Goal: Task Accomplishment & Management: Use online tool/utility

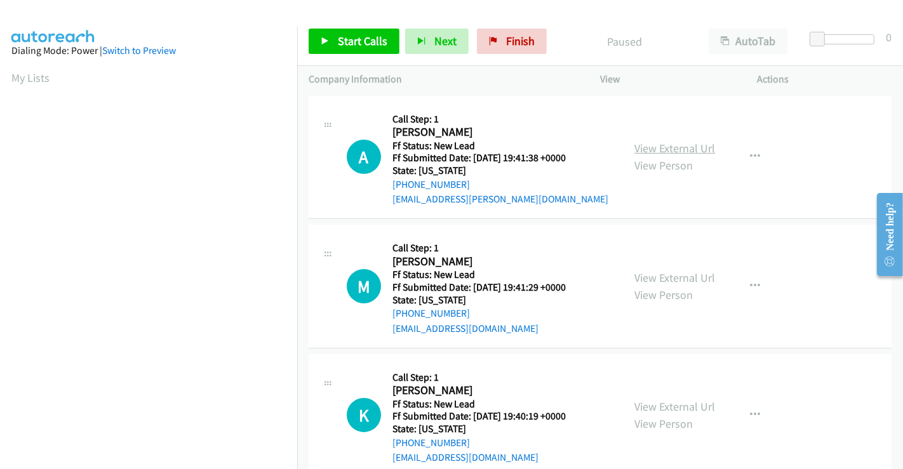
click at [678, 146] on link "View External Url" at bounding box center [674, 148] width 81 height 15
click at [679, 267] on div "View External Url View Person View External Url Email Schedule/Manage Callback …" at bounding box center [707, 286] width 169 height 100
click at [675, 276] on link "View External Url" at bounding box center [674, 277] width 81 height 15
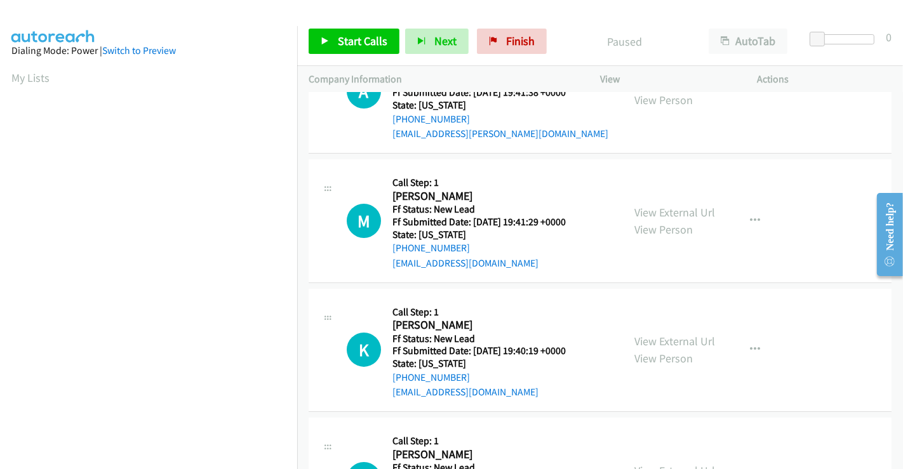
scroll to position [211, 0]
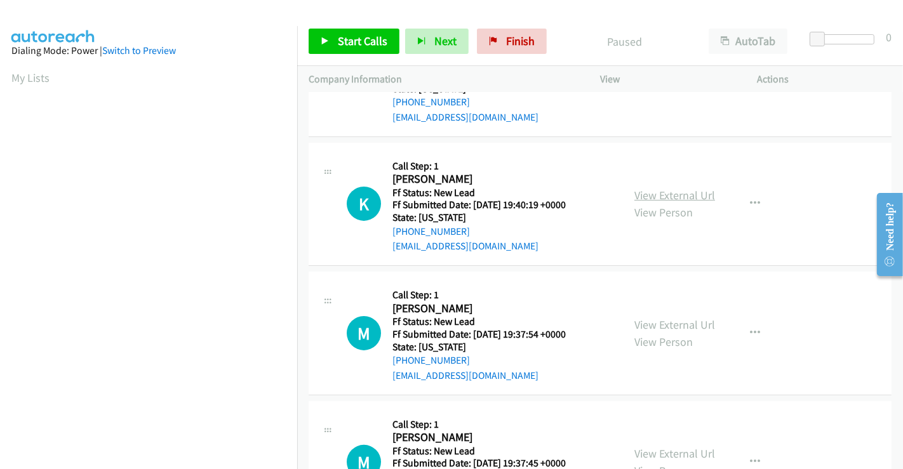
click at [662, 200] on link "View External Url" at bounding box center [674, 195] width 81 height 15
click at [668, 320] on link "View External Url" at bounding box center [674, 324] width 81 height 15
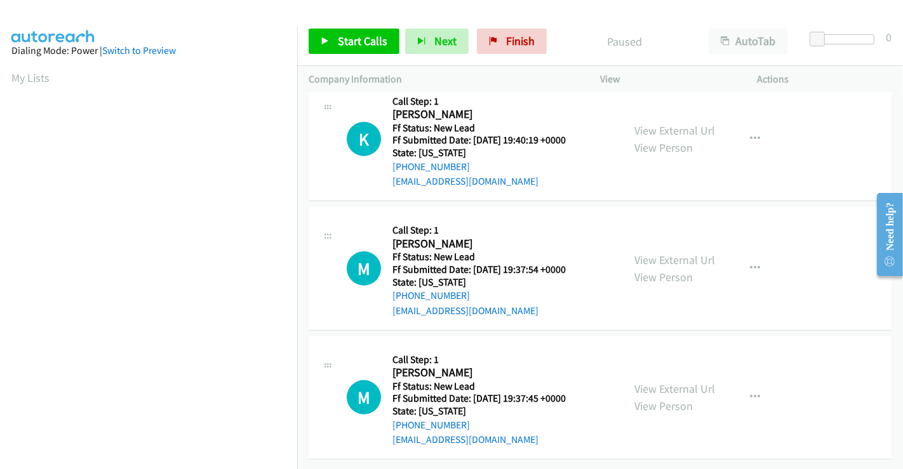
scroll to position [285, 0]
click at [668, 382] on link "View External Url" at bounding box center [674, 389] width 81 height 15
click at [343, 44] on span "Start Calls" at bounding box center [363, 41] width 50 height 15
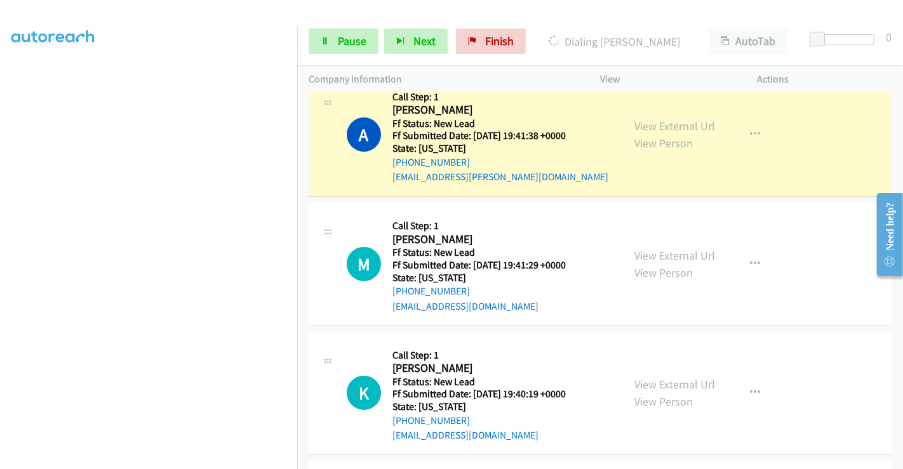
scroll to position [0, 0]
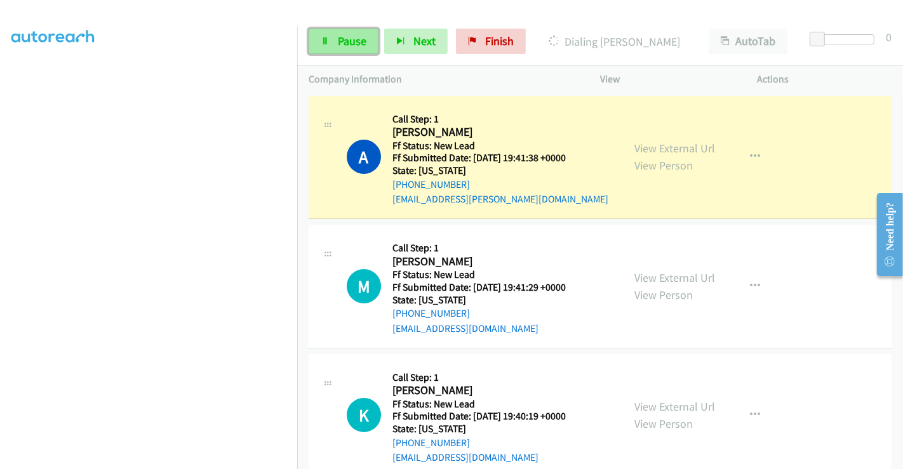
click at [350, 34] on span "Pause" at bounding box center [352, 41] width 29 height 15
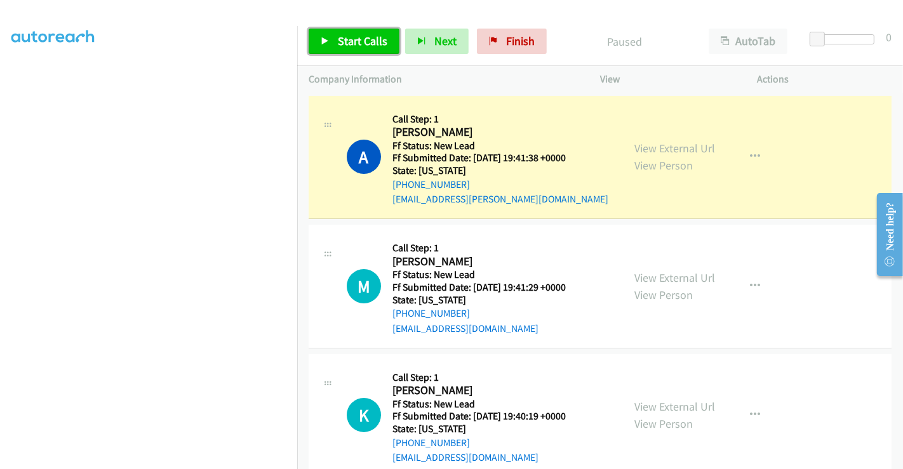
click at [354, 37] on span "Start Calls" at bounding box center [363, 41] width 50 height 15
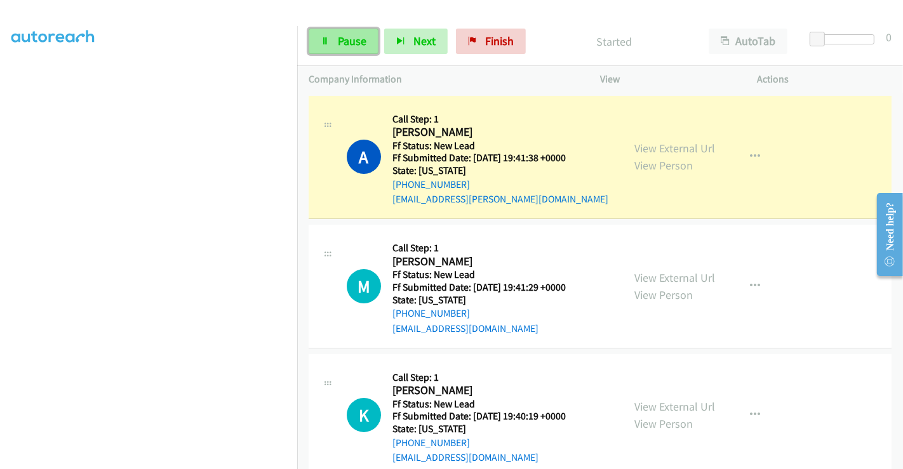
click at [350, 41] on span "Pause" at bounding box center [352, 41] width 29 height 15
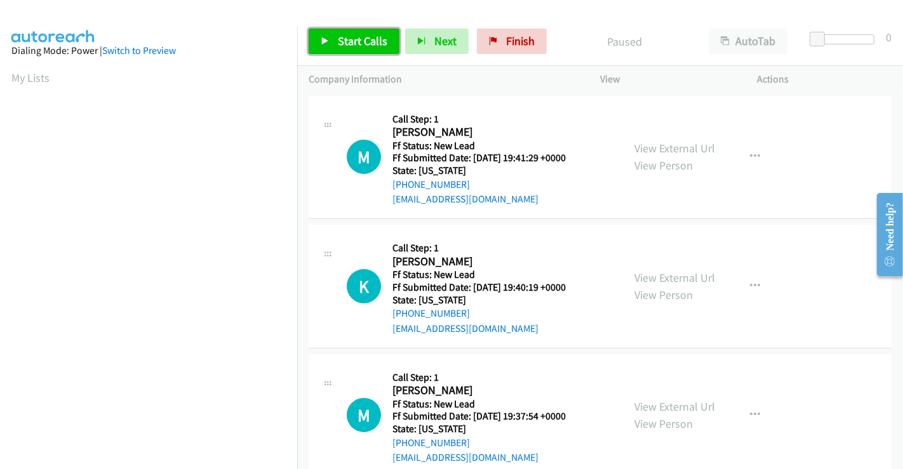
click at [356, 38] on span "Start Calls" at bounding box center [363, 41] width 50 height 15
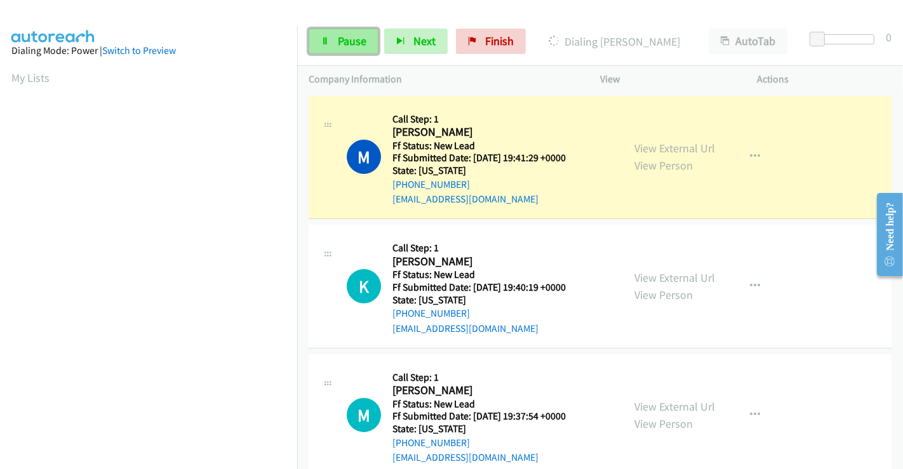
click at [348, 41] on span "Pause" at bounding box center [352, 41] width 29 height 15
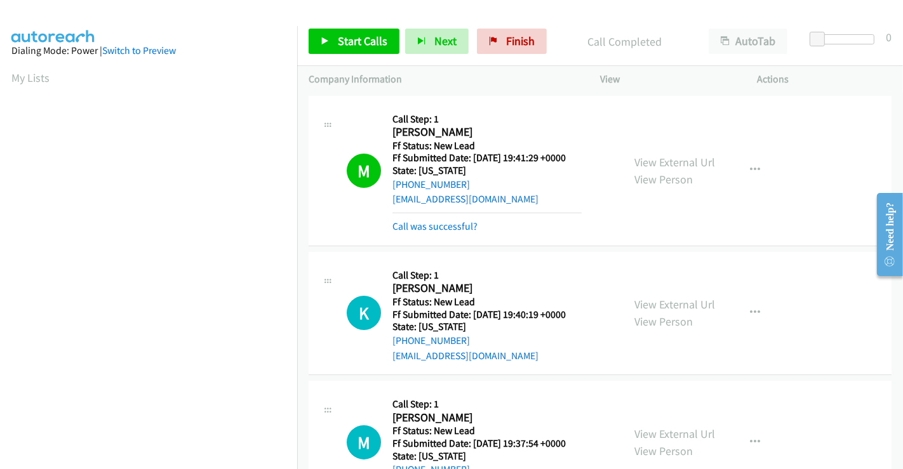
scroll to position [244, 0]
click at [429, 223] on link "Call was successful?" at bounding box center [434, 226] width 85 height 12
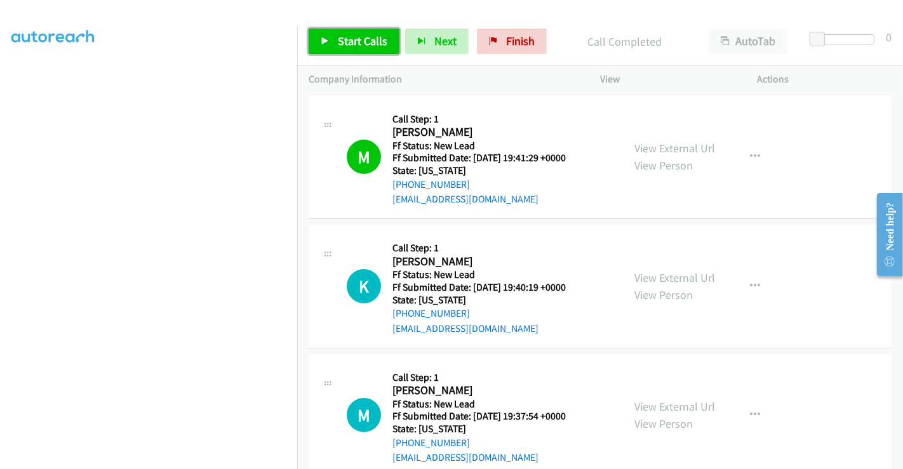
click at [359, 38] on span "Start Calls" at bounding box center [363, 41] width 50 height 15
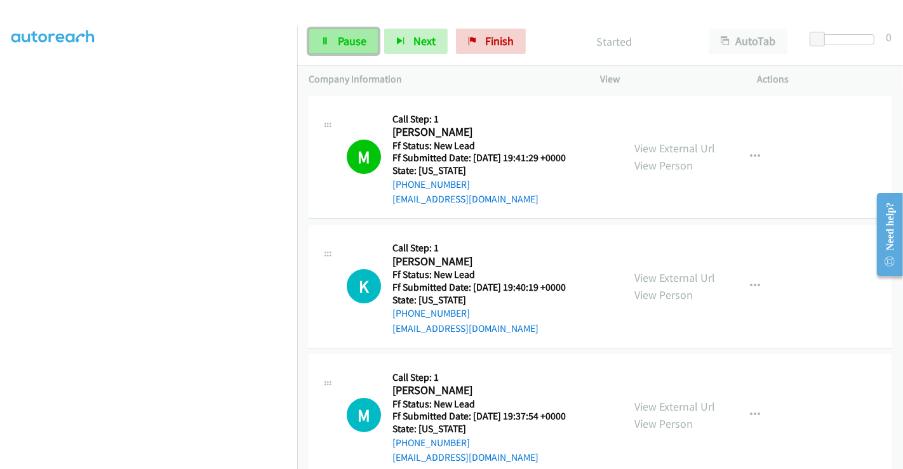
click at [343, 37] on span "Pause" at bounding box center [352, 41] width 29 height 15
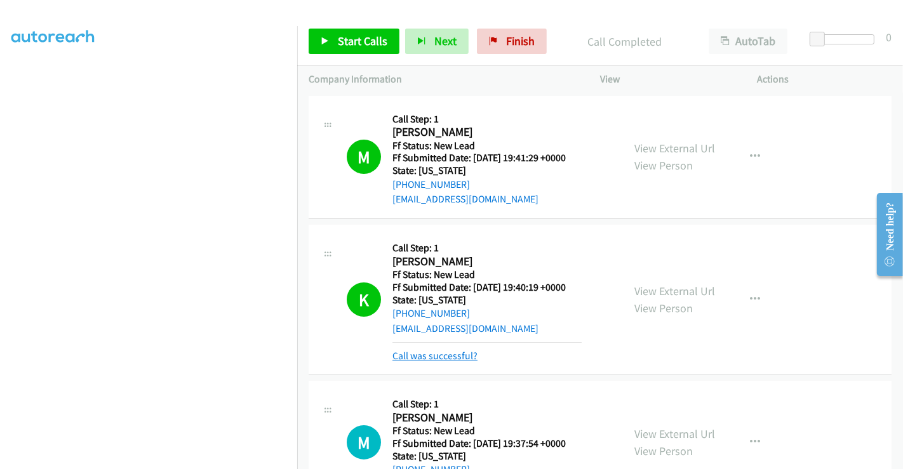
click at [432, 354] on link "Call was successful?" at bounding box center [434, 356] width 85 height 12
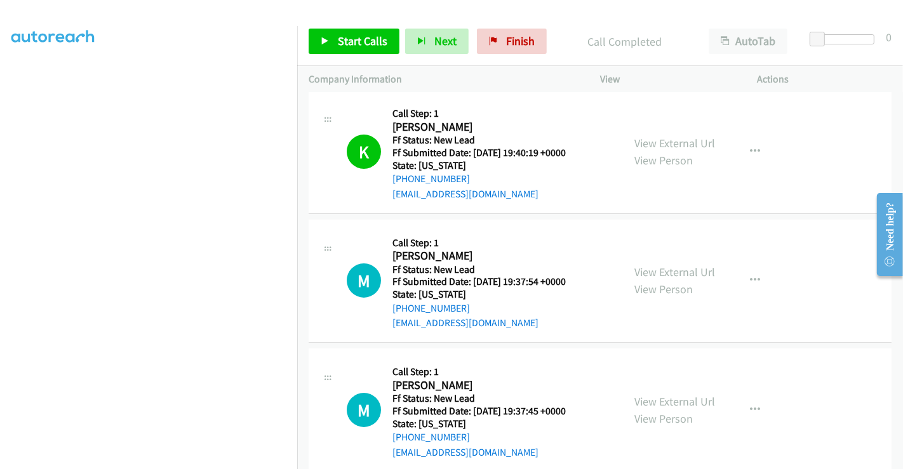
scroll to position [141, 0]
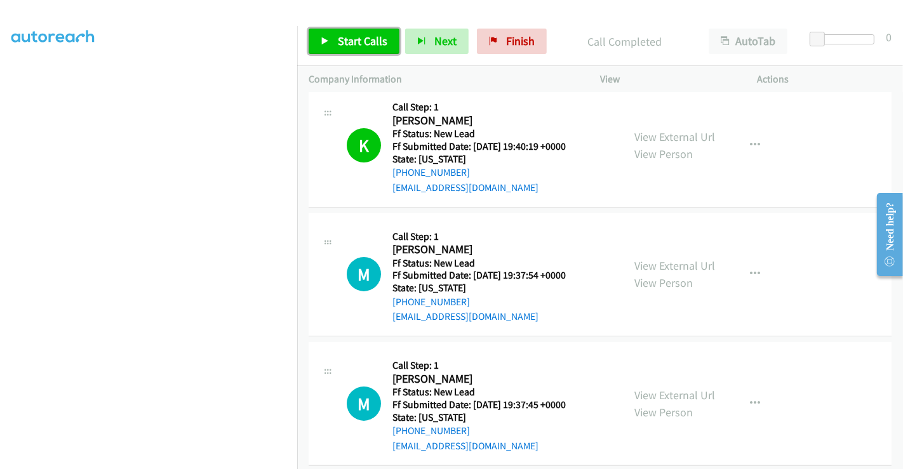
click at [363, 38] on span "Start Calls" at bounding box center [363, 41] width 50 height 15
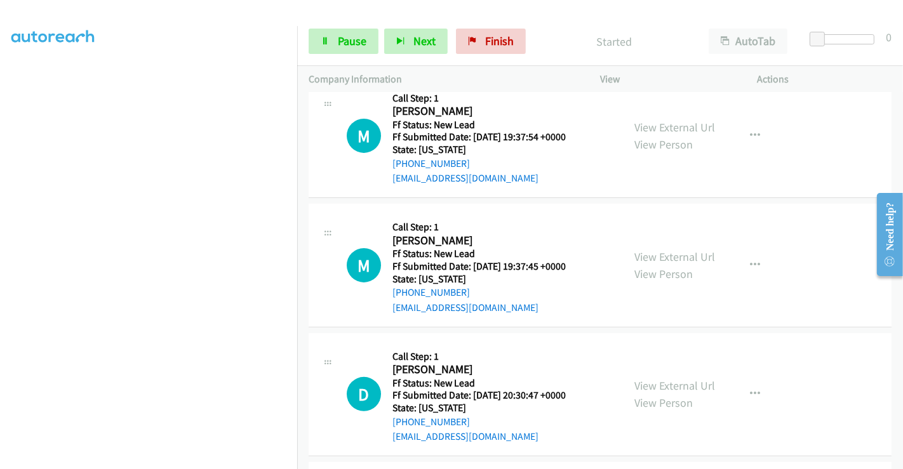
scroll to position [282, 0]
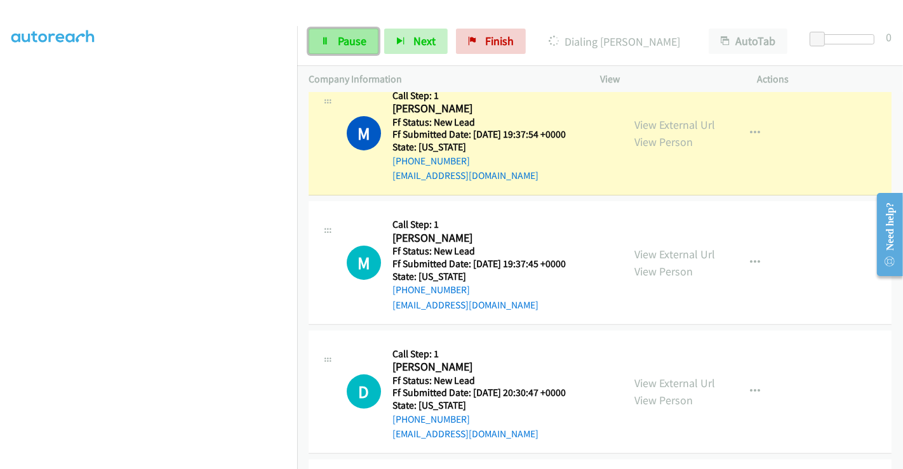
click at [347, 42] on span "Pause" at bounding box center [352, 41] width 29 height 15
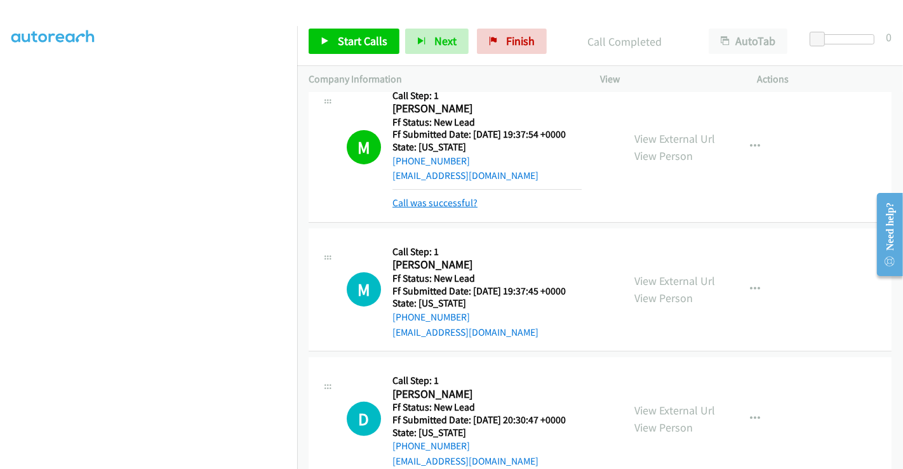
click at [449, 198] on link "Call was successful?" at bounding box center [434, 203] width 85 height 12
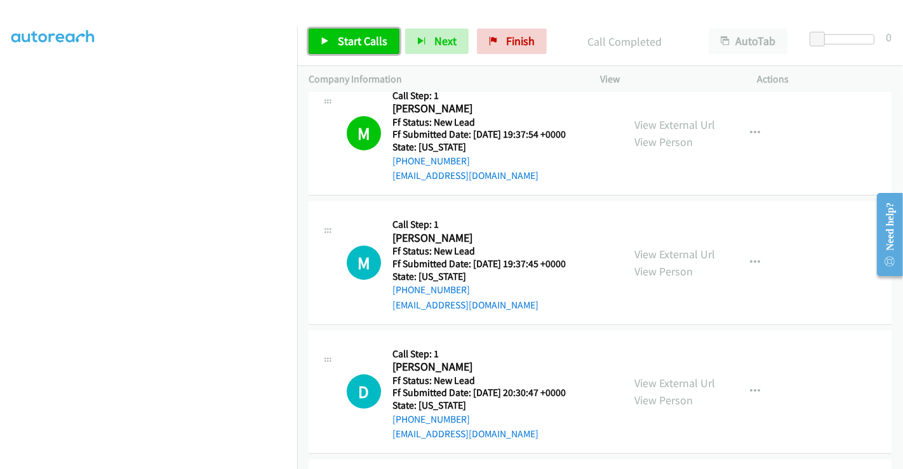
click at [347, 38] on span "Start Calls" at bounding box center [363, 41] width 50 height 15
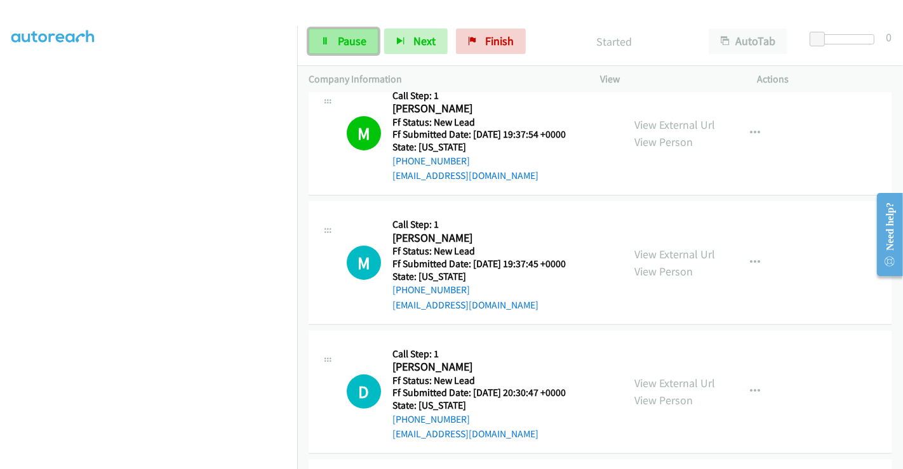
click at [338, 41] on span "Pause" at bounding box center [352, 41] width 29 height 15
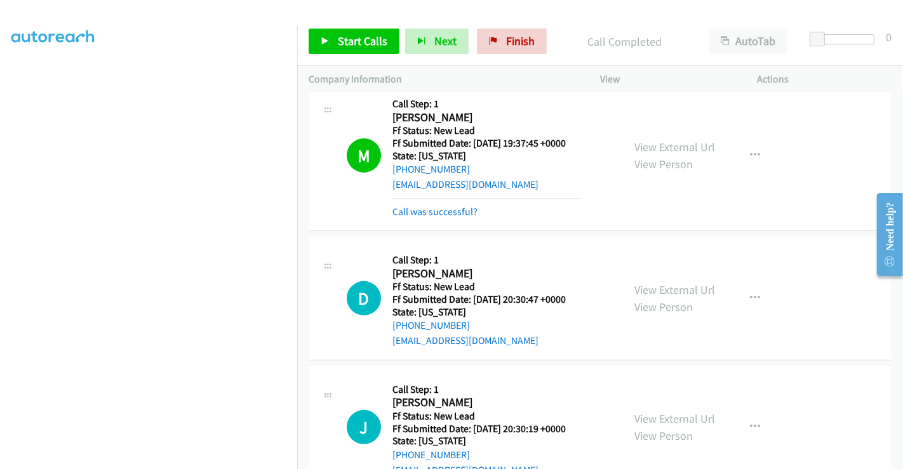
scroll to position [493, 0]
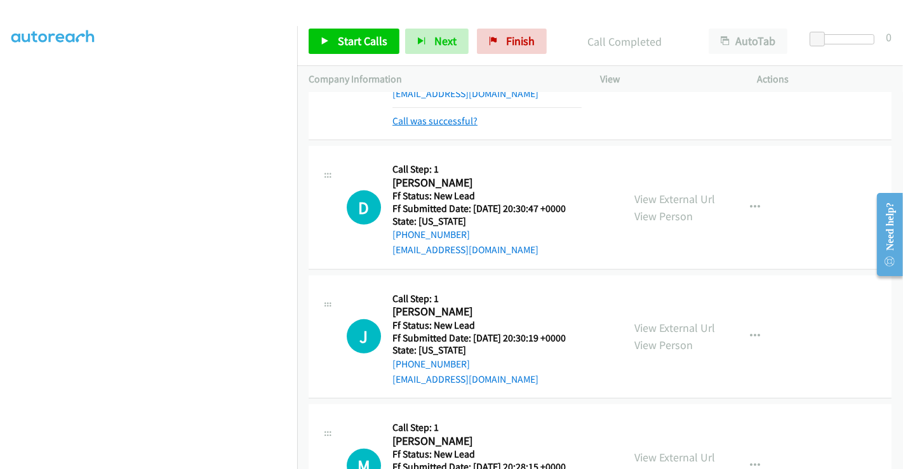
click at [439, 119] on link "Call was successful?" at bounding box center [434, 121] width 85 height 12
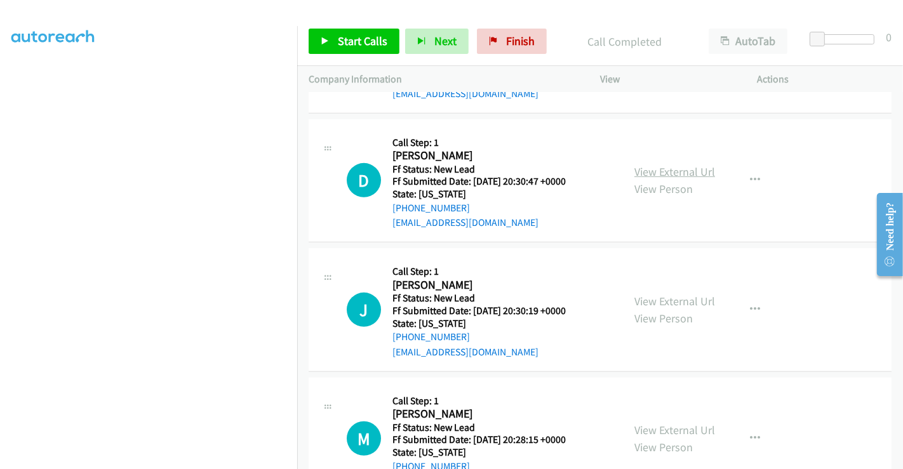
click at [666, 171] on link "View External Url" at bounding box center [674, 171] width 81 height 15
click at [648, 300] on link "View External Url" at bounding box center [674, 301] width 81 height 15
click at [654, 423] on link "View External Url" at bounding box center [674, 430] width 81 height 15
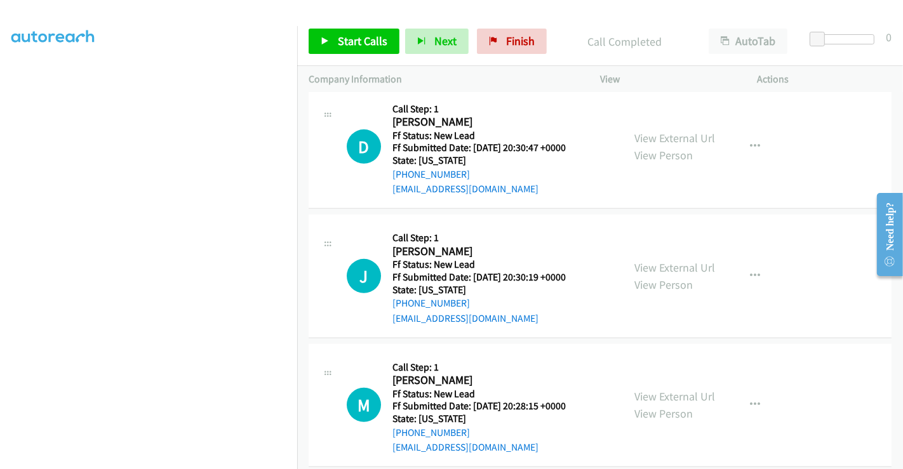
scroll to position [543, 0]
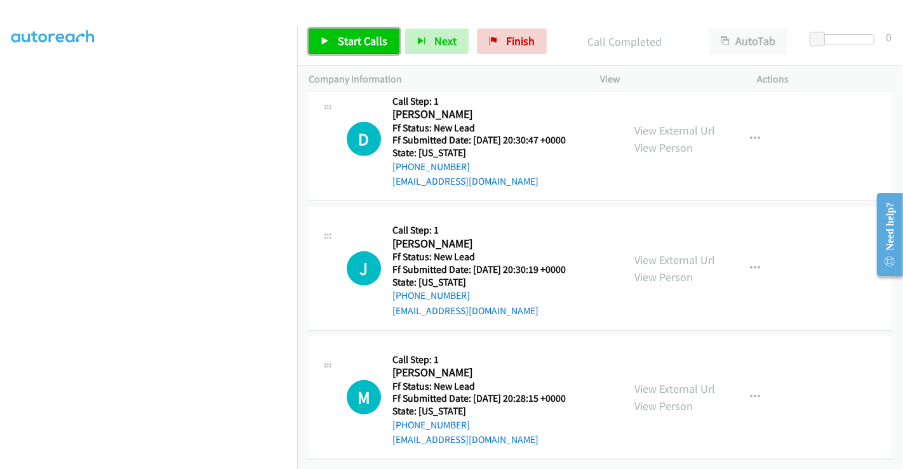
click at [359, 34] on span "Start Calls" at bounding box center [363, 41] width 50 height 15
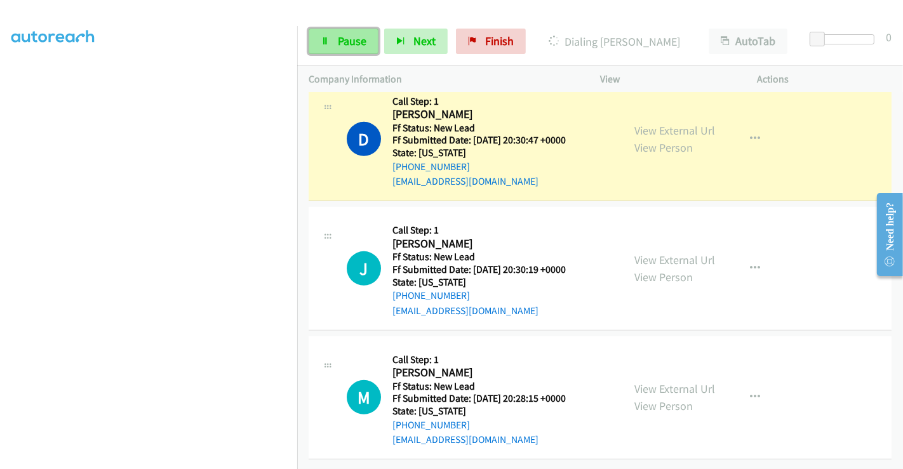
click at [338, 36] on span "Pause" at bounding box center [352, 41] width 29 height 15
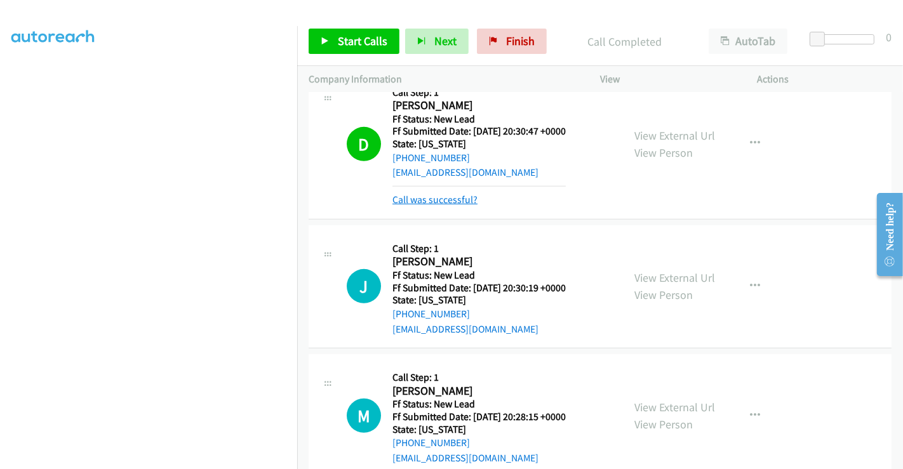
click at [446, 194] on link "Call was successful?" at bounding box center [434, 200] width 85 height 12
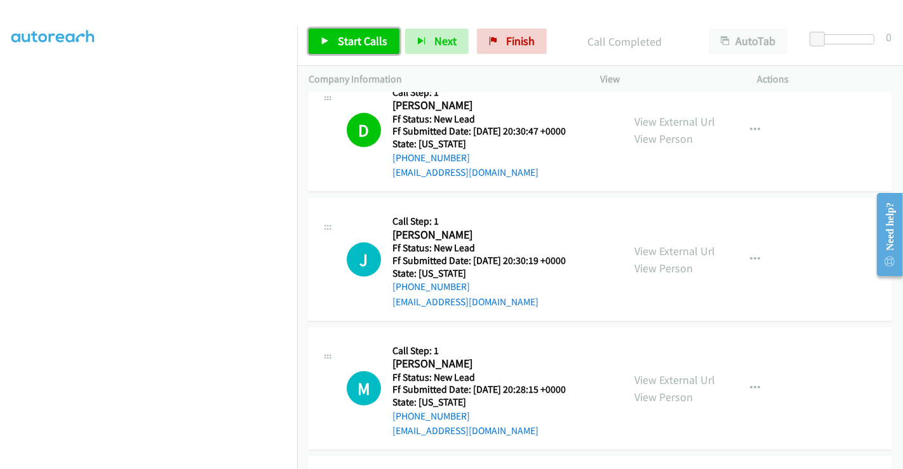
click at [352, 41] on span "Start Calls" at bounding box center [363, 41] width 50 height 15
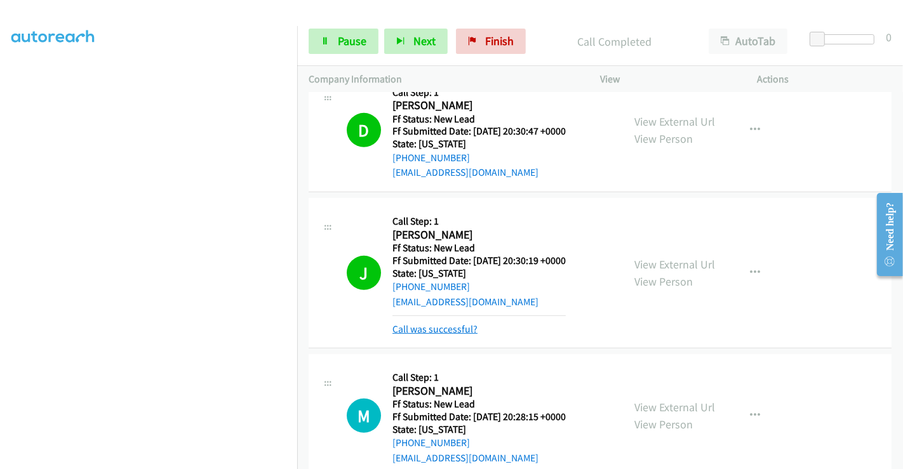
click at [451, 329] on link "Call was successful?" at bounding box center [434, 329] width 85 height 12
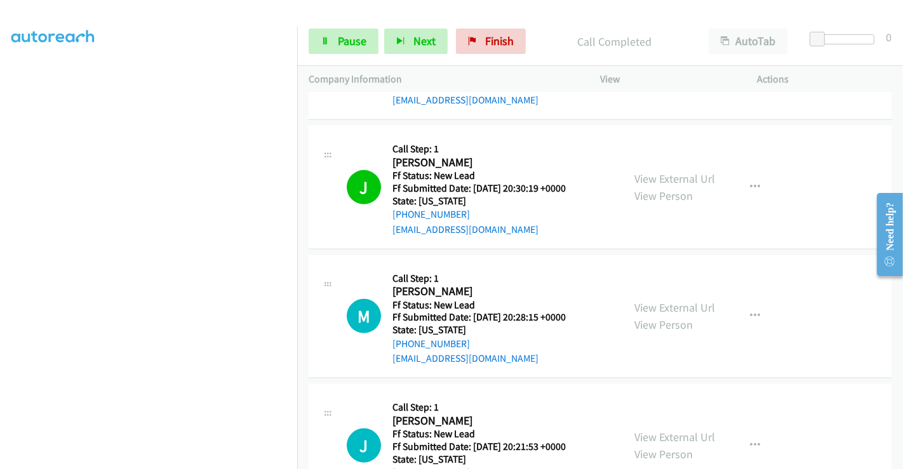
scroll to position [684, 0]
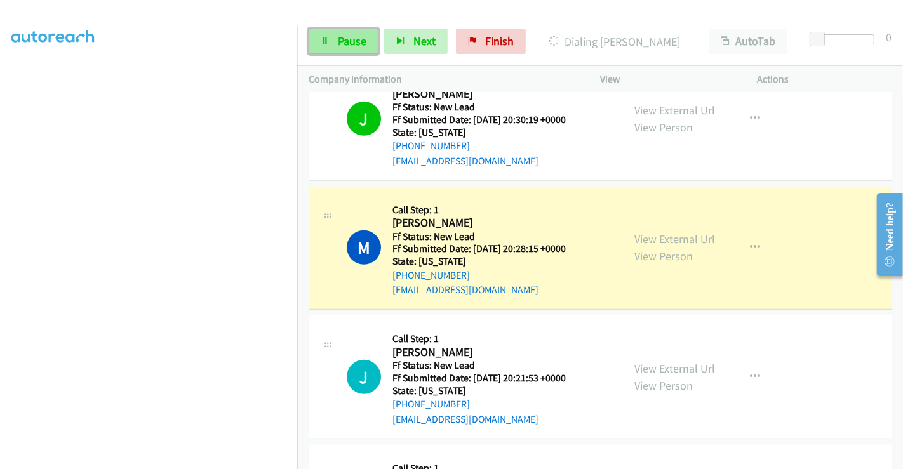
click at [340, 44] on span "Pause" at bounding box center [352, 41] width 29 height 15
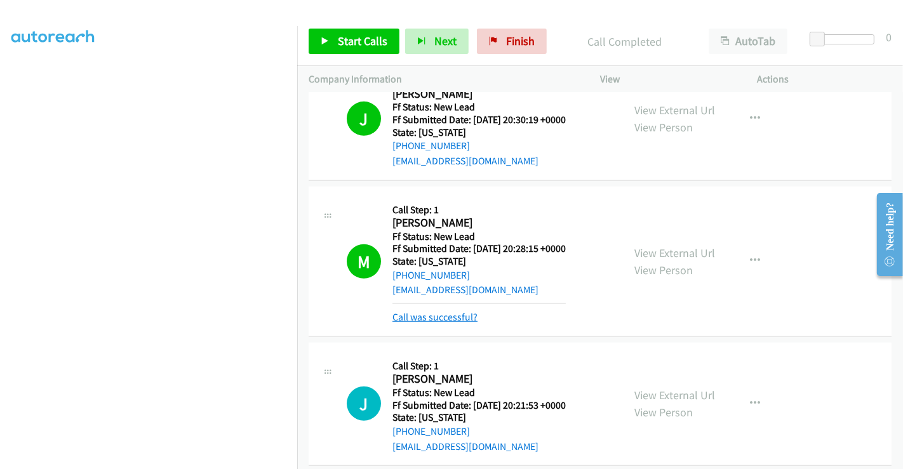
click at [452, 317] on link "Call was successful?" at bounding box center [434, 317] width 85 height 12
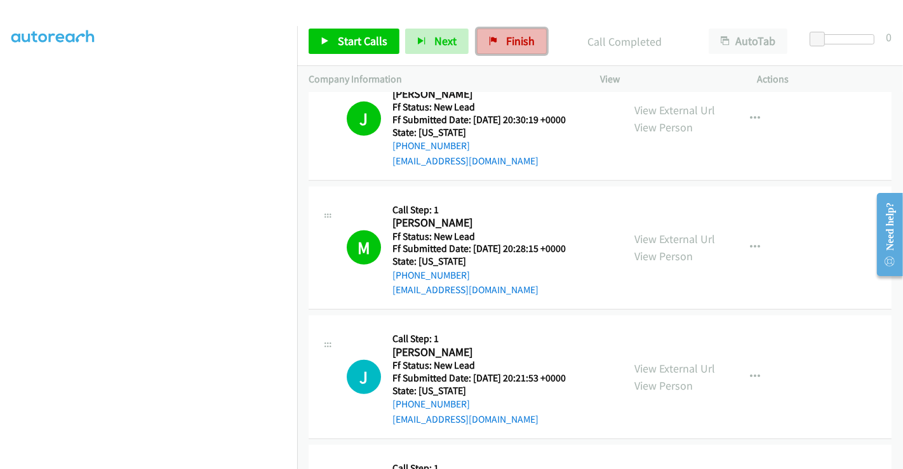
click at [506, 43] on span "Finish" at bounding box center [520, 41] width 29 height 15
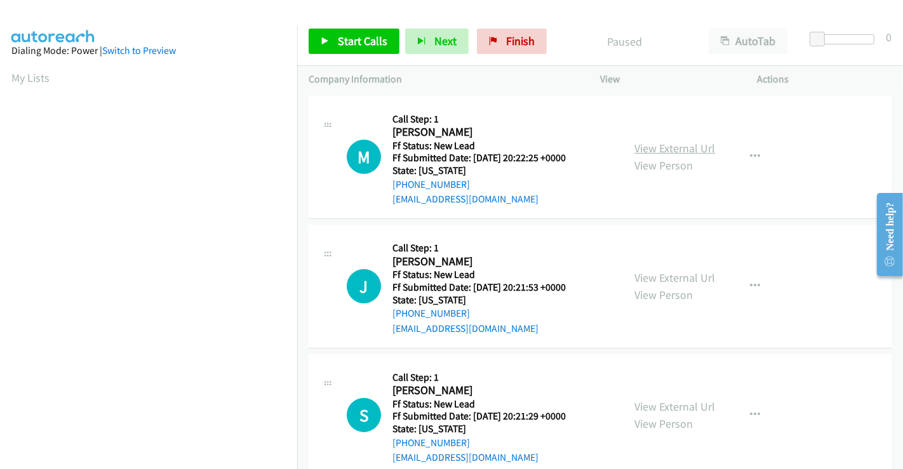
click at [659, 151] on link "View External Url" at bounding box center [674, 148] width 81 height 15
click at [656, 271] on link "View External Url" at bounding box center [674, 277] width 81 height 15
click at [663, 407] on link "View External Url" at bounding box center [674, 406] width 81 height 15
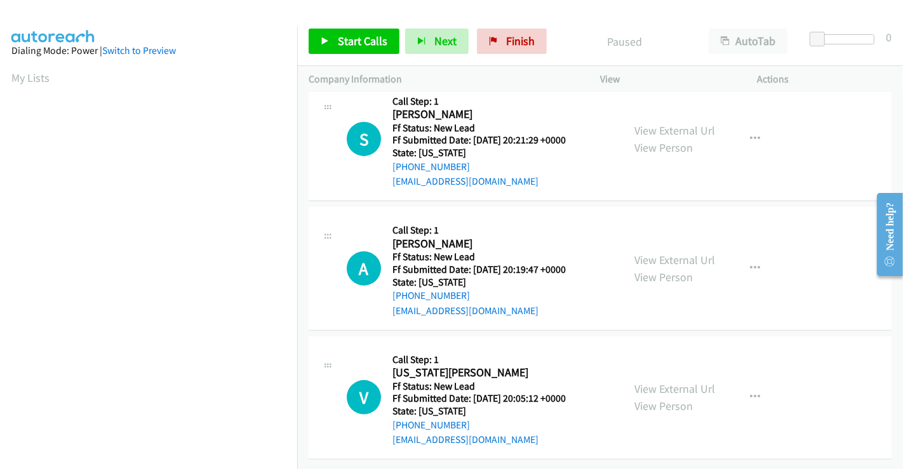
click at [667, 251] on div "View External Url View Person" at bounding box center [674, 268] width 81 height 34
click at [667, 253] on link "View External Url" at bounding box center [674, 260] width 81 height 15
click at [671, 382] on link "View External Url" at bounding box center [674, 389] width 81 height 15
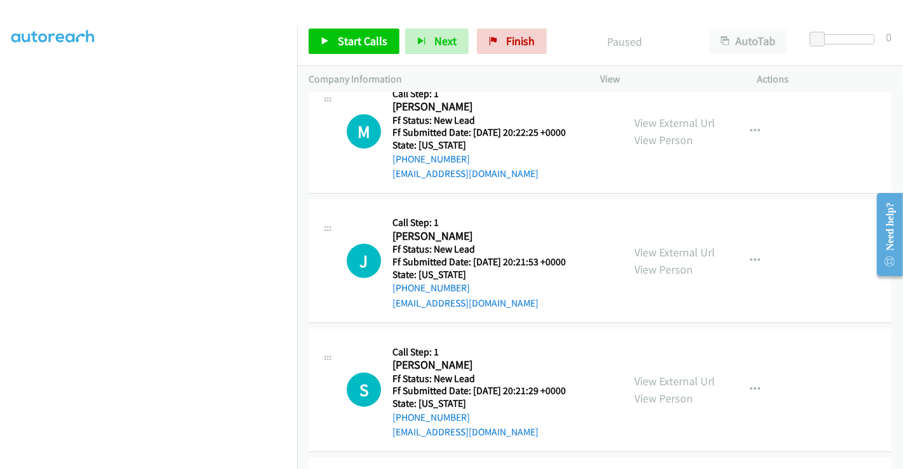
scroll to position [3, 0]
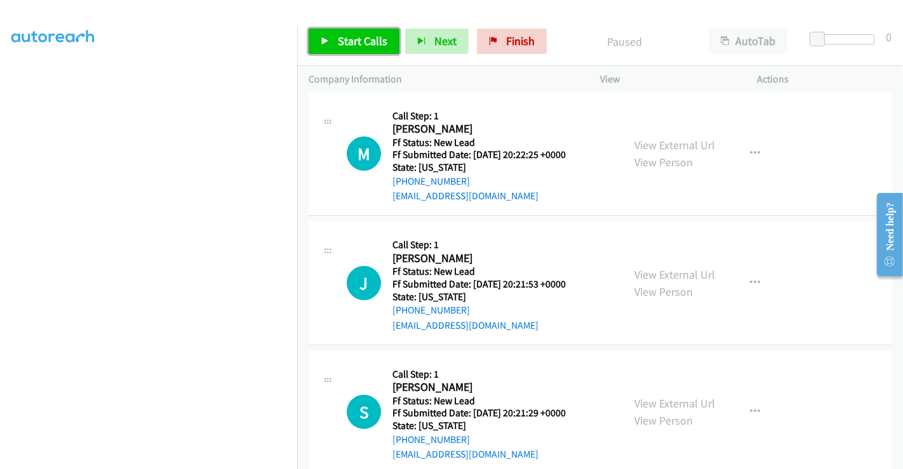
click at [356, 39] on span "Start Calls" at bounding box center [363, 41] width 50 height 15
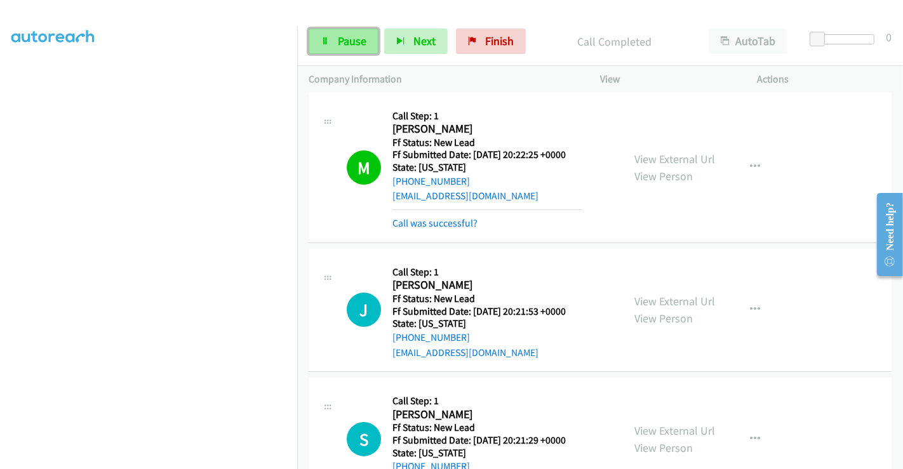
click at [338, 38] on span "Pause" at bounding box center [352, 41] width 29 height 15
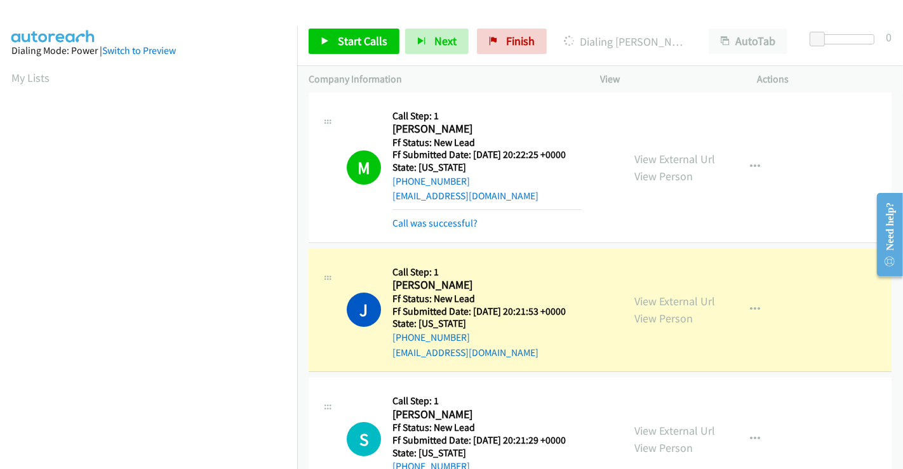
scroll to position [244, 0]
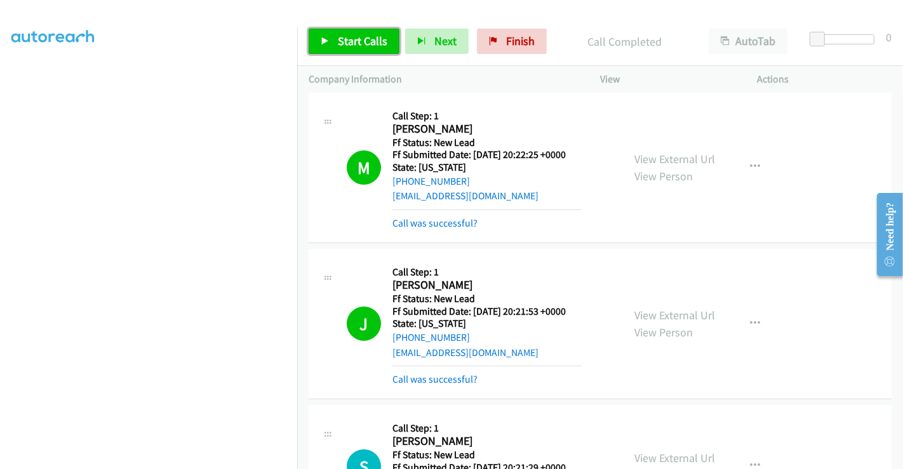
click at [354, 35] on span "Start Calls" at bounding box center [363, 41] width 50 height 15
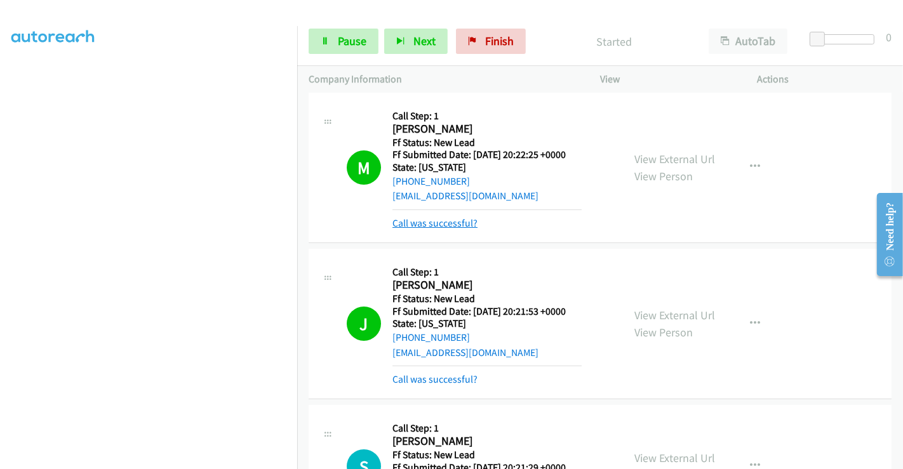
click at [442, 222] on link "Call was successful?" at bounding box center [434, 223] width 85 height 12
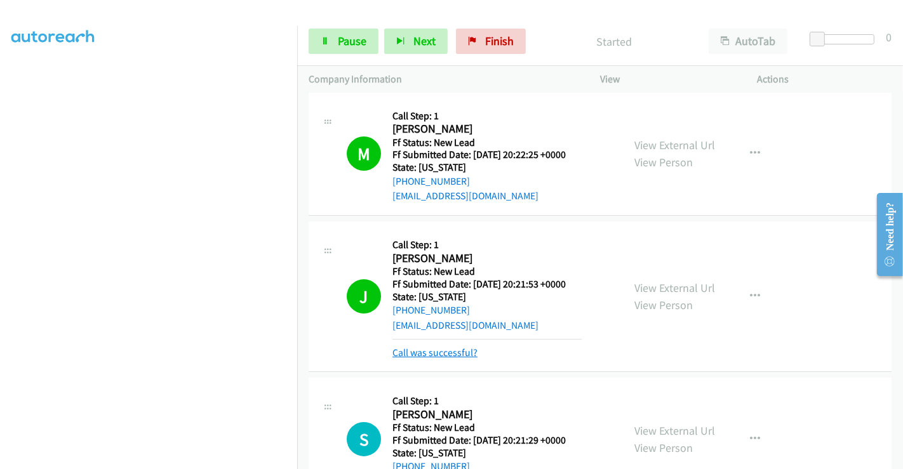
click at [446, 347] on link "Call was successful?" at bounding box center [434, 353] width 85 height 12
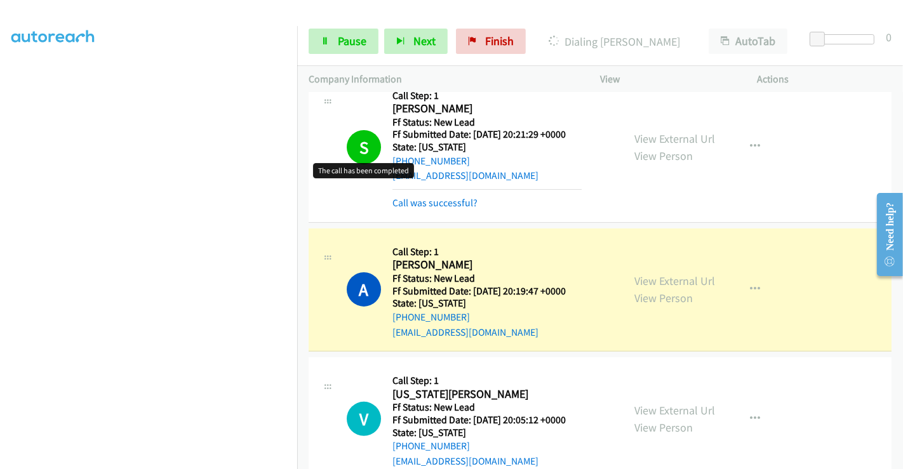
scroll to position [423, 0]
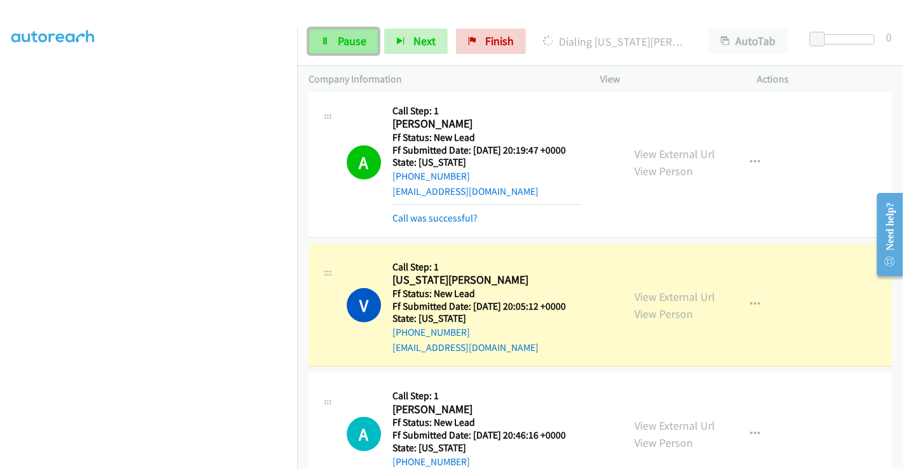
click at [335, 44] on link "Pause" at bounding box center [344, 41] width 70 height 25
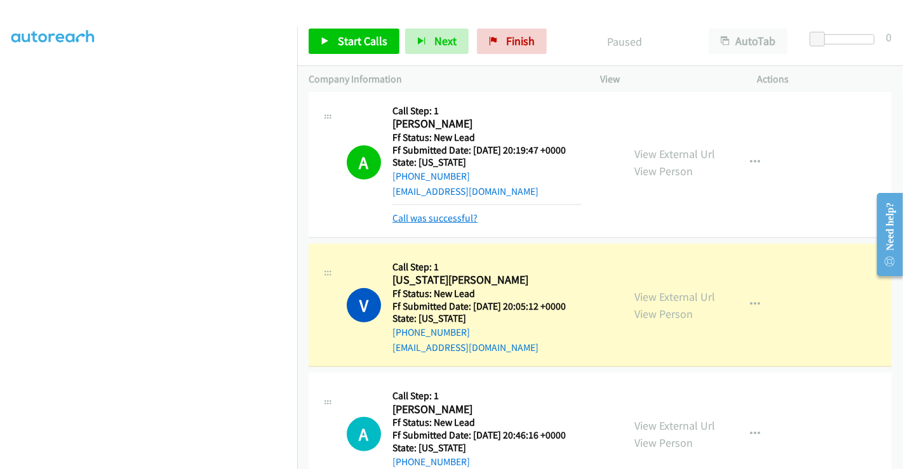
click at [442, 212] on link "Call was successful?" at bounding box center [434, 218] width 85 height 12
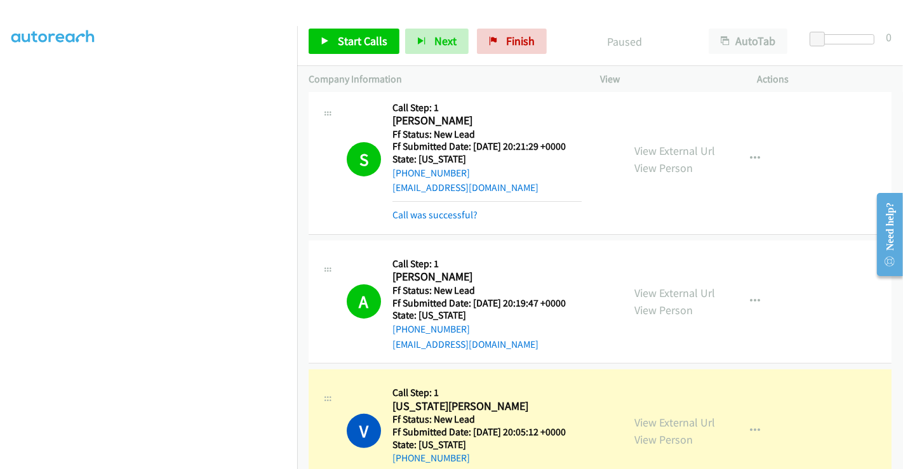
scroll to position [141, 0]
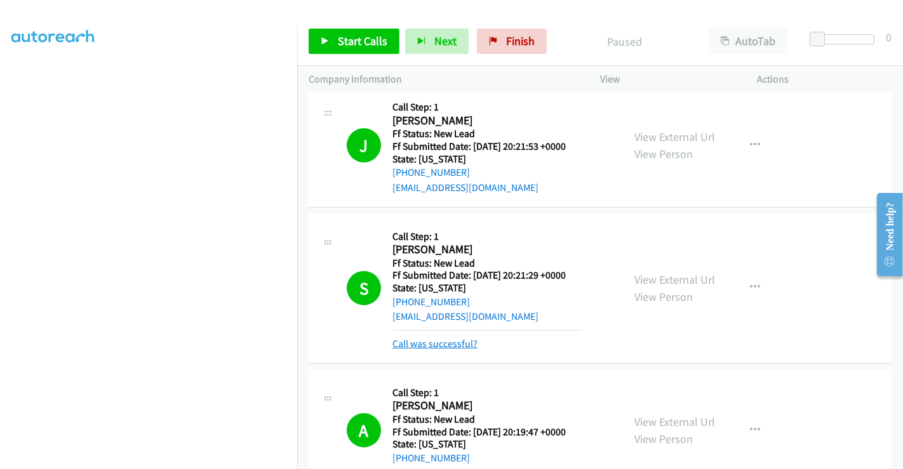
click at [445, 340] on link "Call was successful?" at bounding box center [434, 344] width 85 height 12
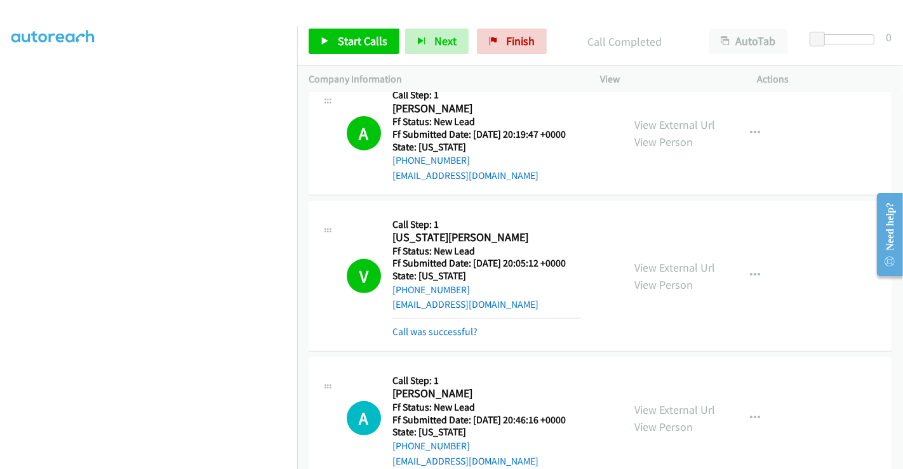
scroll to position [493, 0]
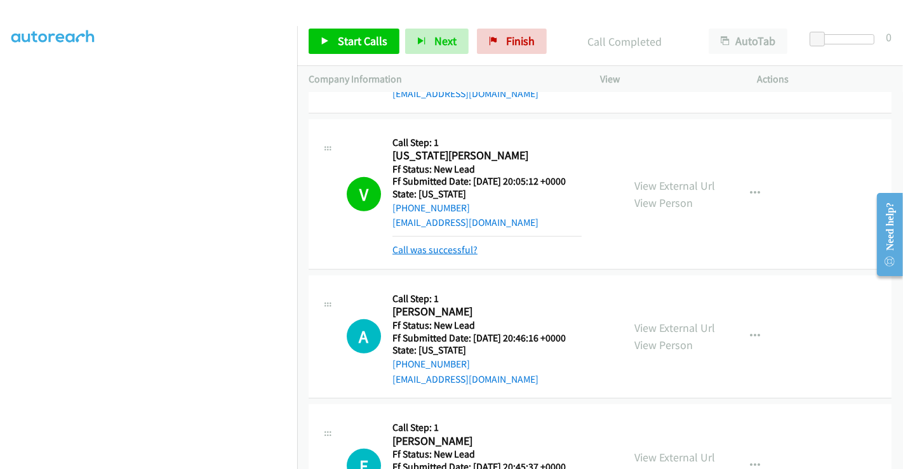
click at [450, 248] on link "Call was successful?" at bounding box center [434, 250] width 85 height 12
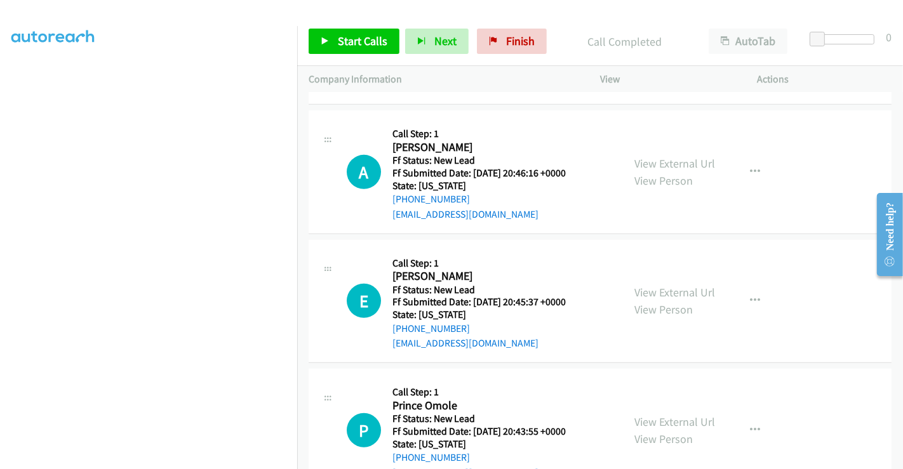
scroll to position [672, 0]
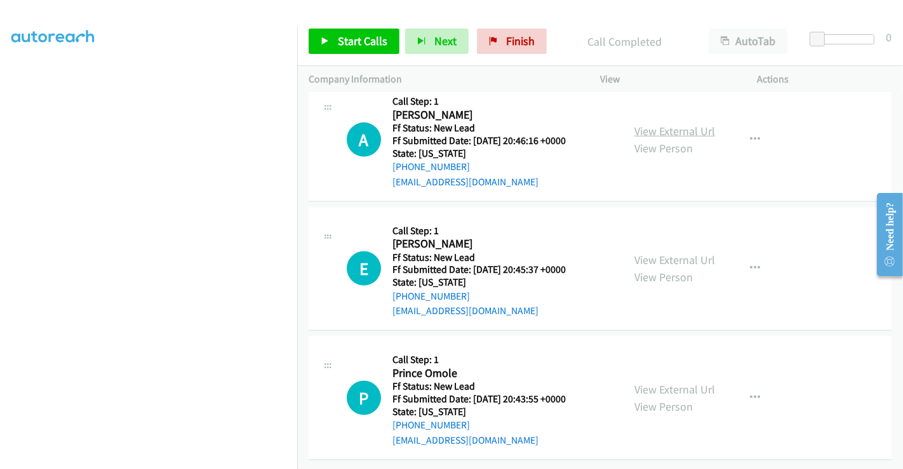
click at [672, 124] on link "View External Url" at bounding box center [674, 131] width 81 height 15
click at [666, 253] on link "View External Url" at bounding box center [674, 260] width 81 height 15
click at [660, 382] on link "View External Url" at bounding box center [674, 389] width 81 height 15
click at [351, 44] on span "Start Calls" at bounding box center [363, 41] width 50 height 15
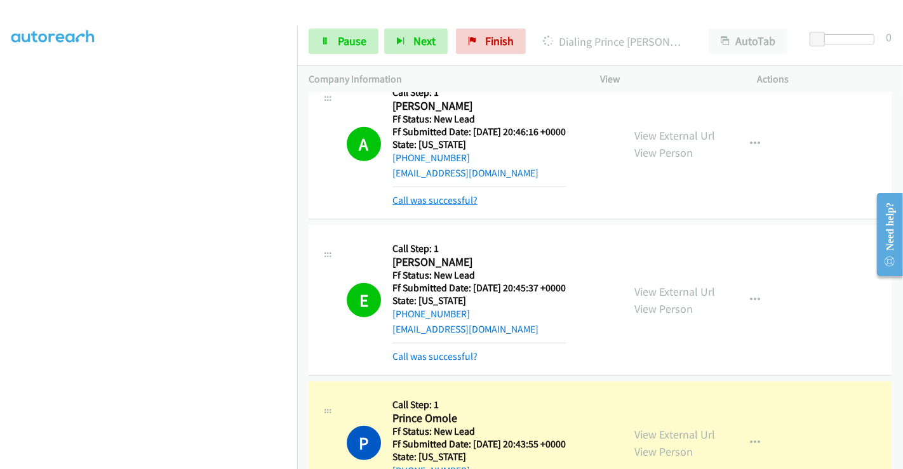
click at [437, 195] on link "Call was successful?" at bounding box center [434, 200] width 85 height 12
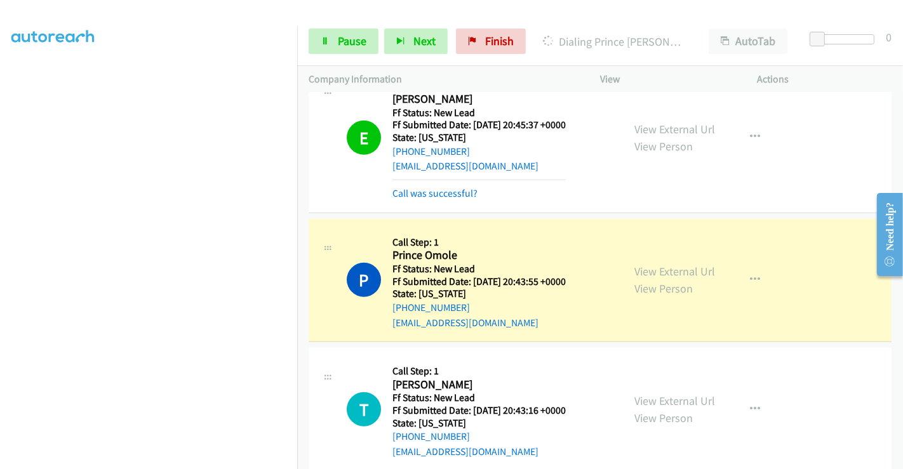
scroll to position [813, 0]
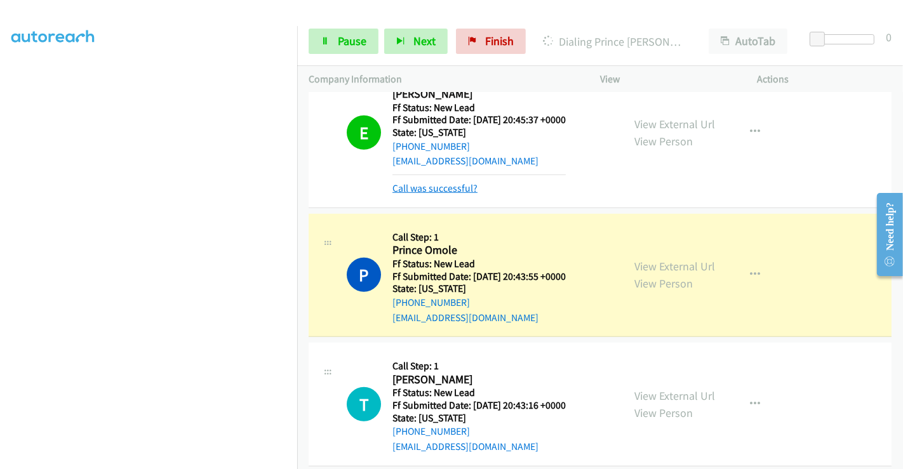
click at [439, 183] on link "Call was successful?" at bounding box center [434, 188] width 85 height 12
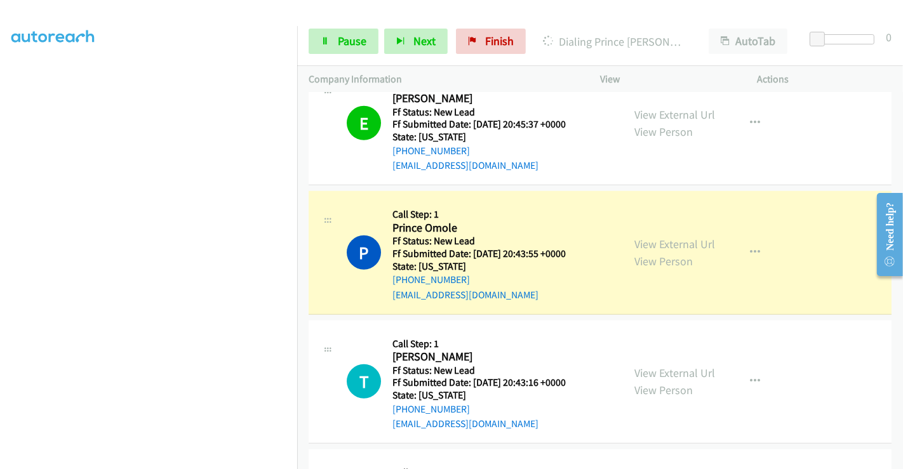
scroll to position [884, 0]
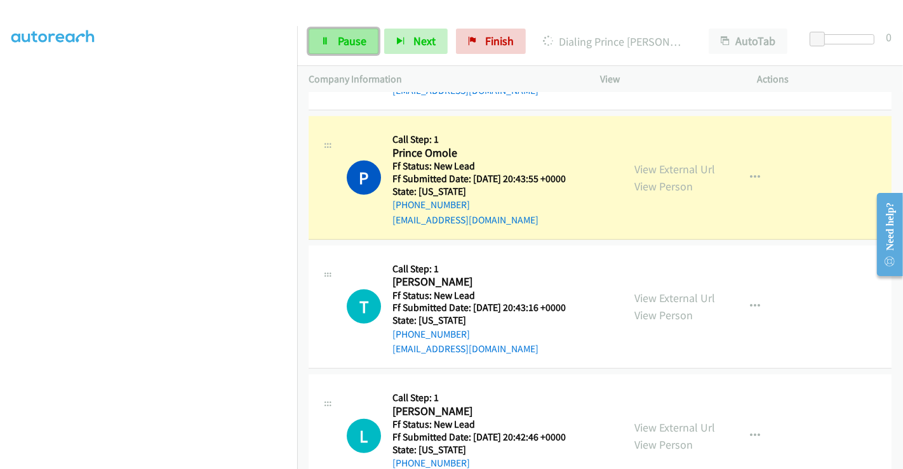
click at [350, 41] on span "Pause" at bounding box center [352, 41] width 29 height 15
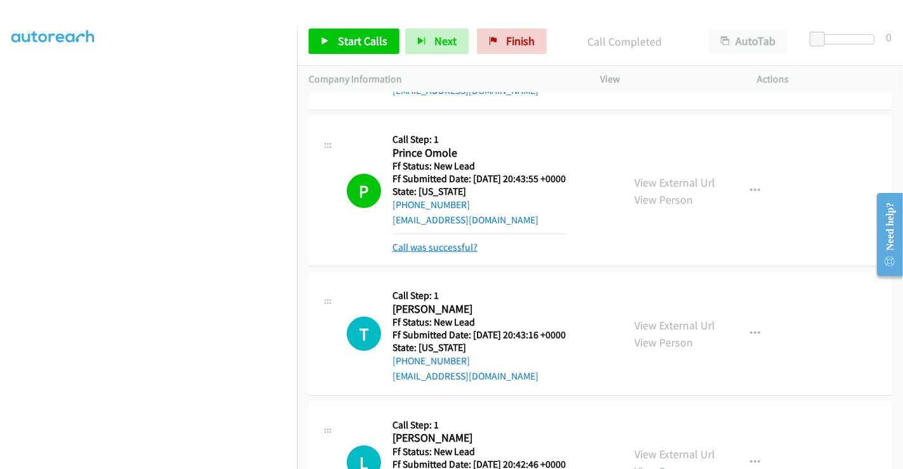
click at [451, 245] on link "Call was successful?" at bounding box center [434, 247] width 85 height 12
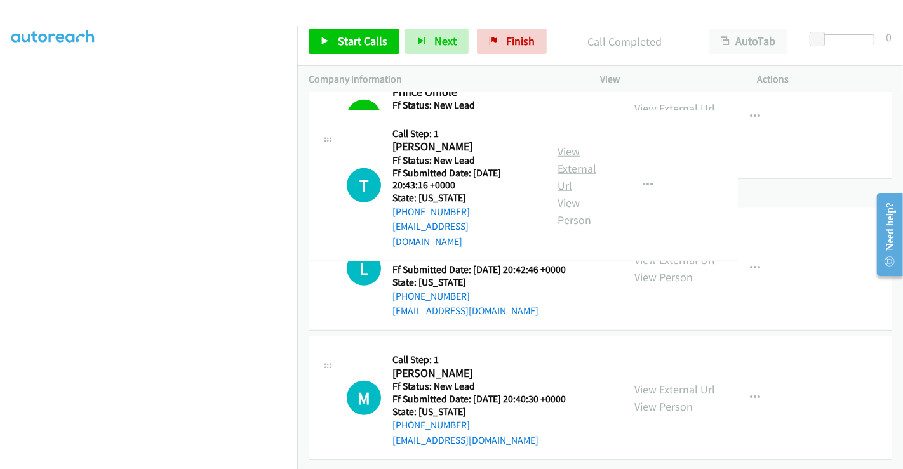
scroll to position [1025, 0]
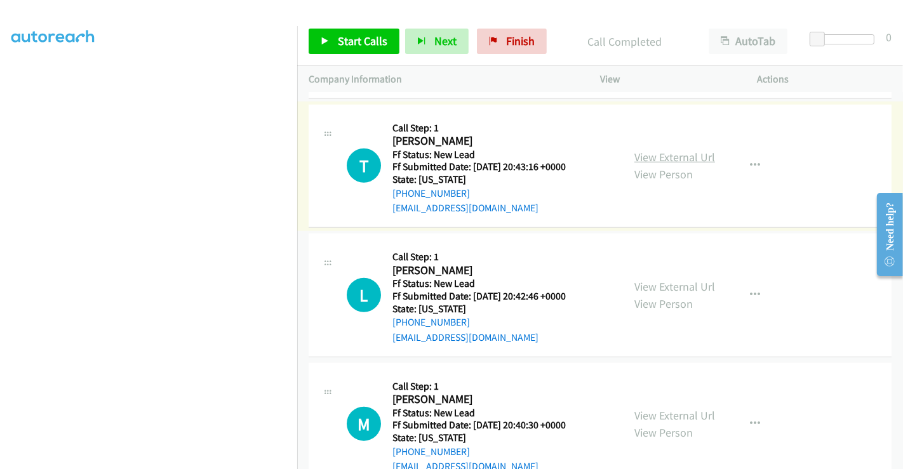
click at [656, 155] on link "View External Url" at bounding box center [674, 157] width 81 height 15
click at [665, 281] on link "View External Url" at bounding box center [674, 286] width 81 height 15
click at [660, 408] on link "View External Url" at bounding box center [674, 415] width 81 height 15
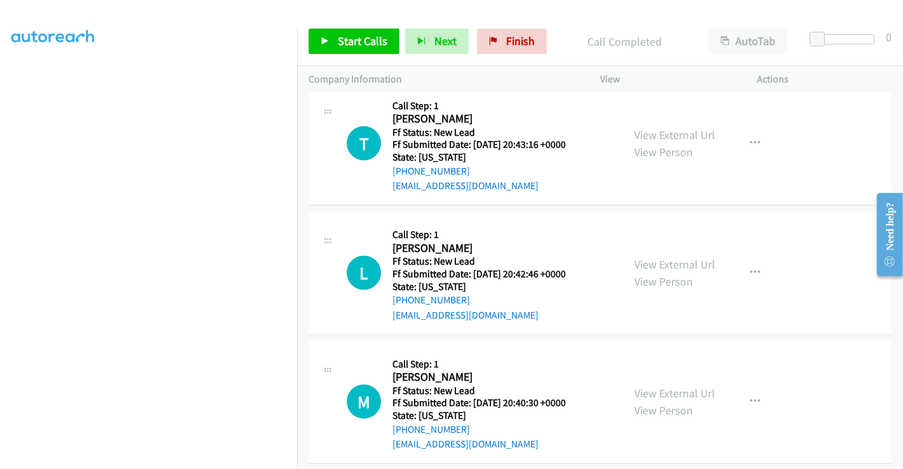
scroll to position [1059, 0]
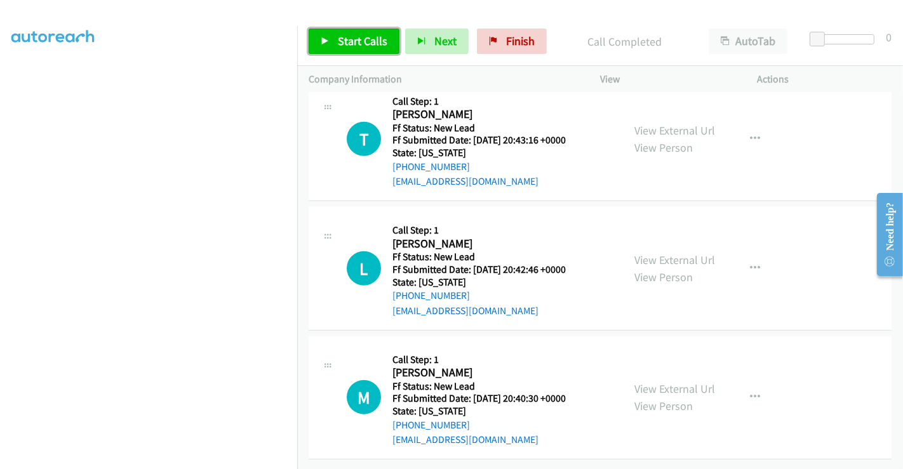
click at [368, 42] on span "Start Calls" at bounding box center [363, 41] width 50 height 15
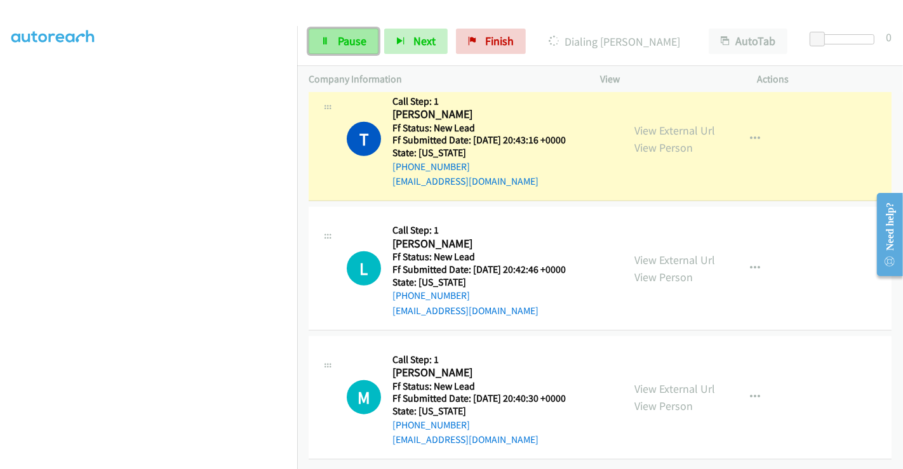
click at [348, 40] on span "Pause" at bounding box center [352, 41] width 29 height 15
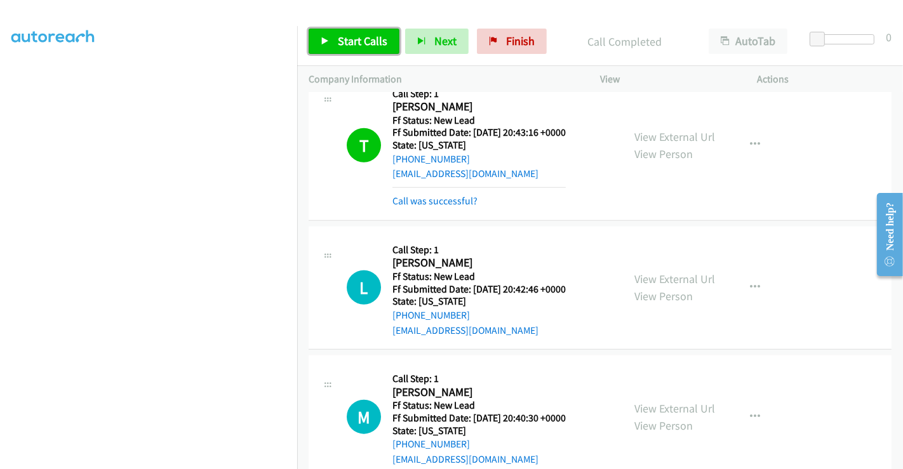
click at [368, 32] on link "Start Calls" at bounding box center [354, 41] width 91 height 25
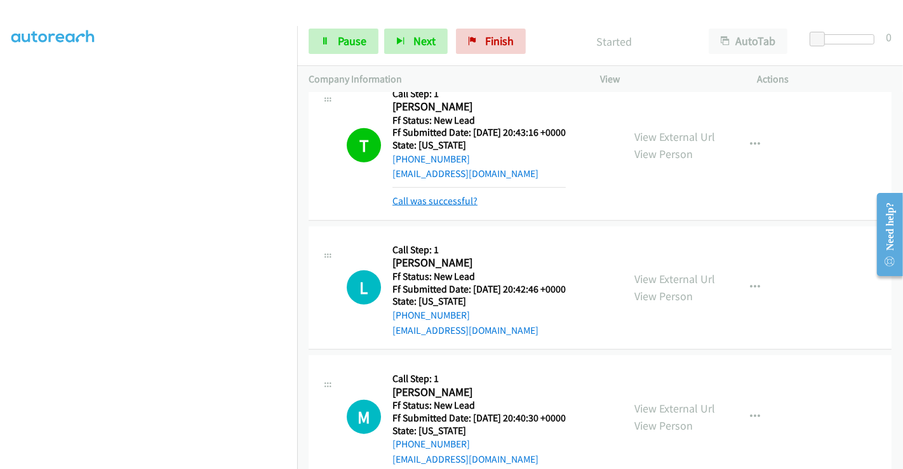
click at [442, 200] on link "Call was successful?" at bounding box center [434, 201] width 85 height 12
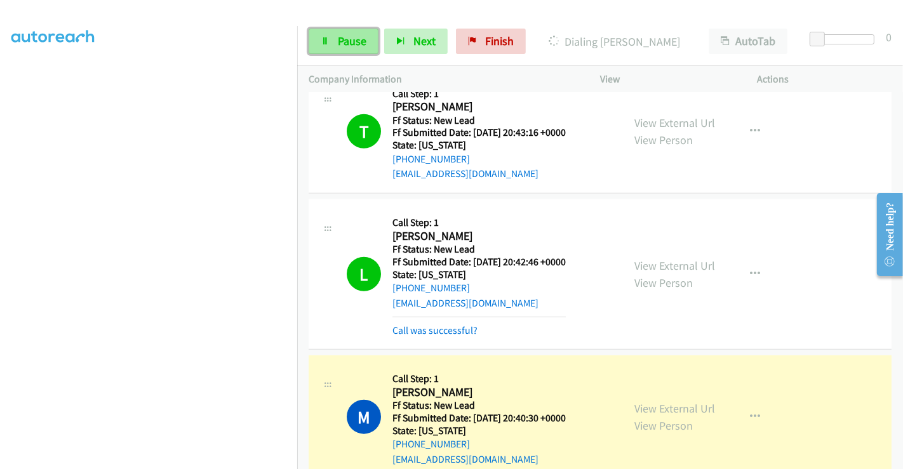
click at [354, 42] on span "Pause" at bounding box center [352, 41] width 29 height 15
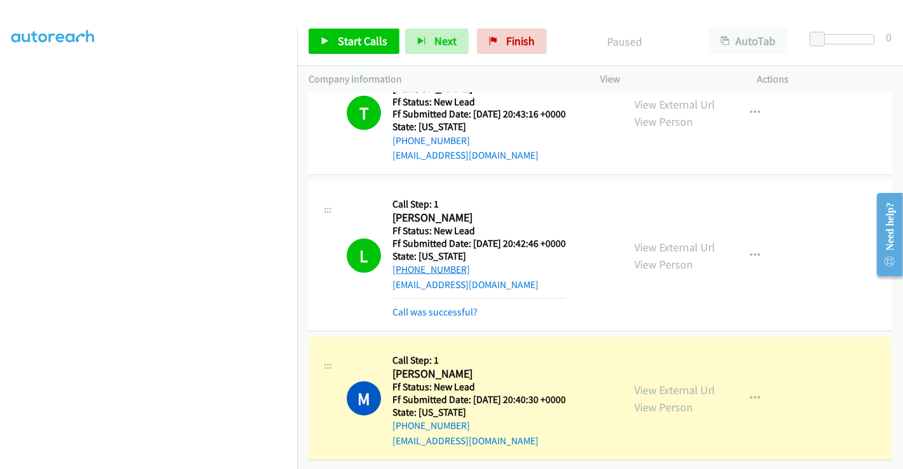
scroll to position [1086, 0]
click at [434, 305] on link "Call was successful?" at bounding box center [434, 311] width 85 height 12
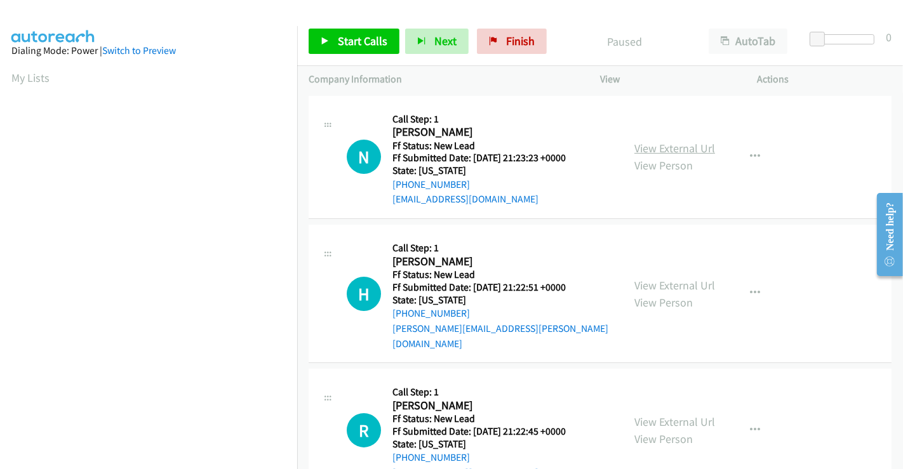
click at [684, 144] on link "View External Url" at bounding box center [674, 148] width 81 height 15
click at [673, 278] on link "View External Url" at bounding box center [674, 285] width 81 height 15
click at [663, 415] on link "View External Url" at bounding box center [674, 422] width 81 height 15
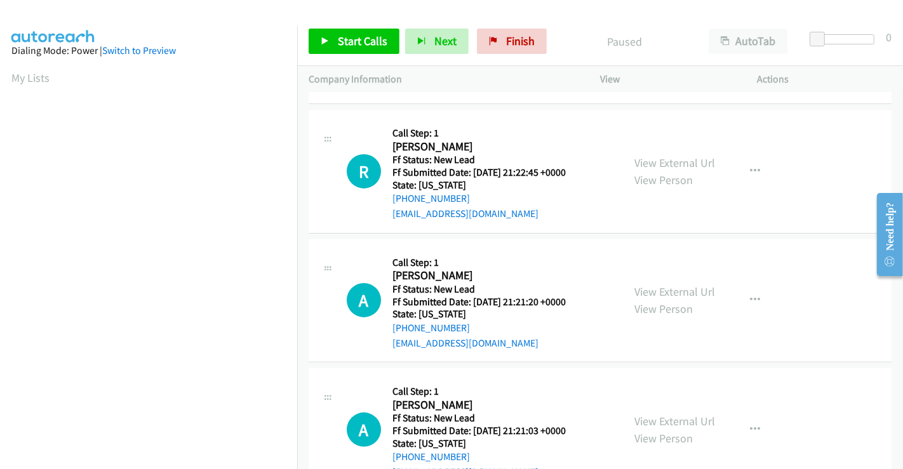
scroll to position [285, 0]
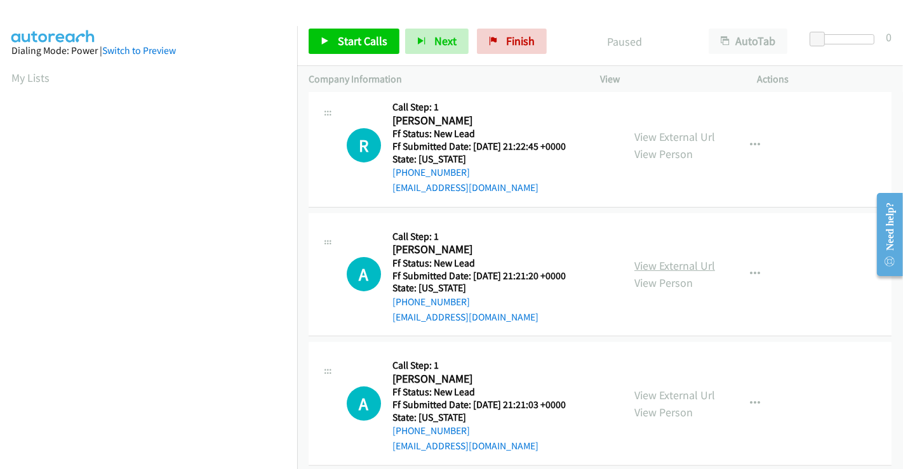
click at [647, 258] on link "View External Url" at bounding box center [674, 265] width 81 height 15
click at [662, 388] on link "View External Url" at bounding box center [674, 395] width 81 height 15
click at [363, 45] on span "Start Calls" at bounding box center [363, 41] width 50 height 15
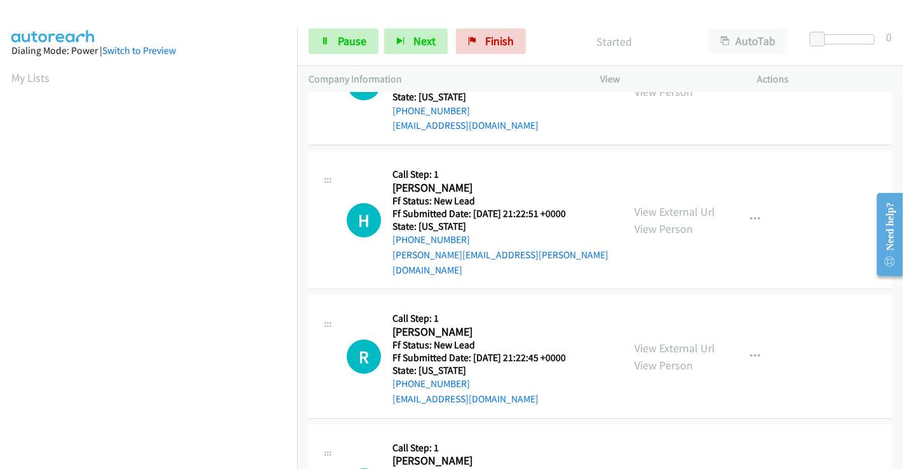
scroll to position [0, 0]
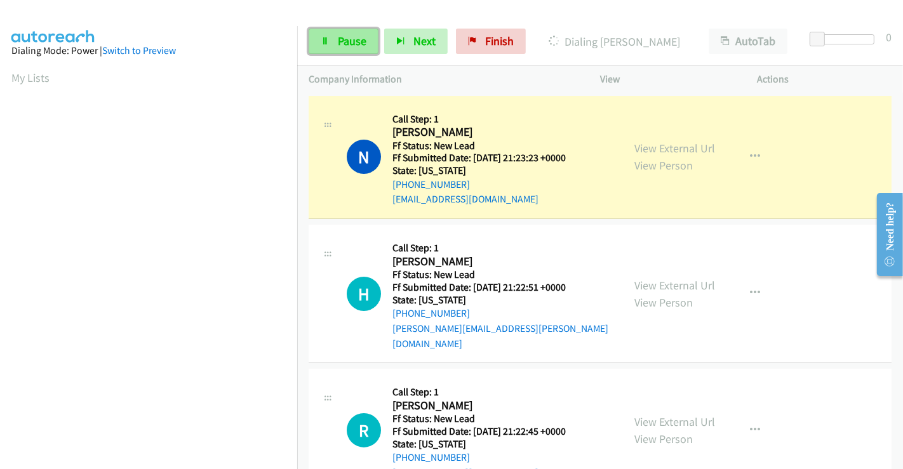
click at [356, 46] on span "Pause" at bounding box center [352, 41] width 29 height 15
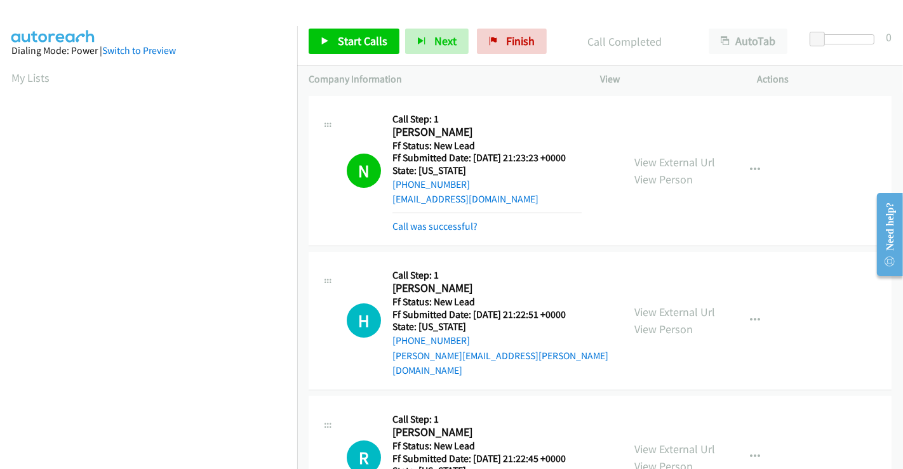
scroll to position [244, 0]
click at [368, 47] on span "Start Calls" at bounding box center [363, 41] width 50 height 15
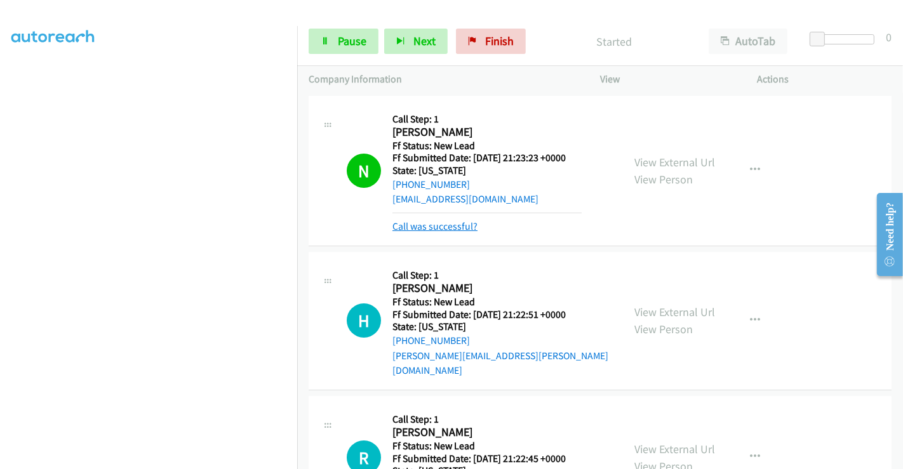
click at [449, 220] on link "Call was successful?" at bounding box center [434, 226] width 85 height 12
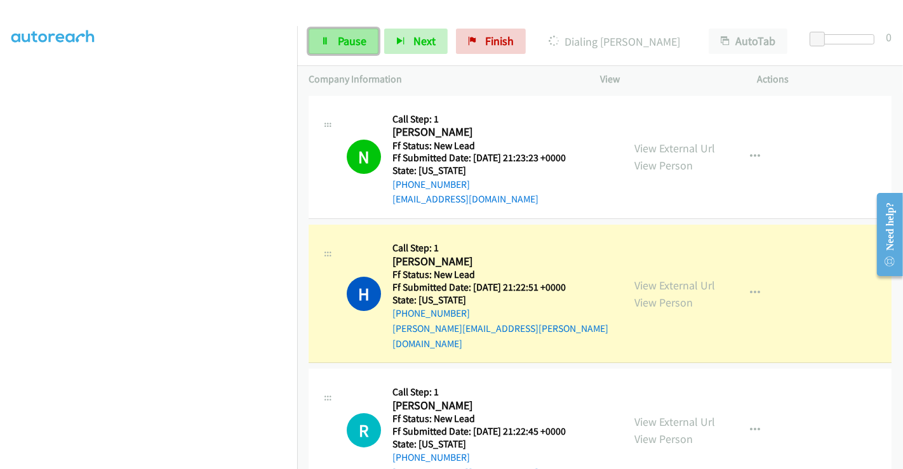
click at [352, 41] on span "Pause" at bounding box center [352, 41] width 29 height 15
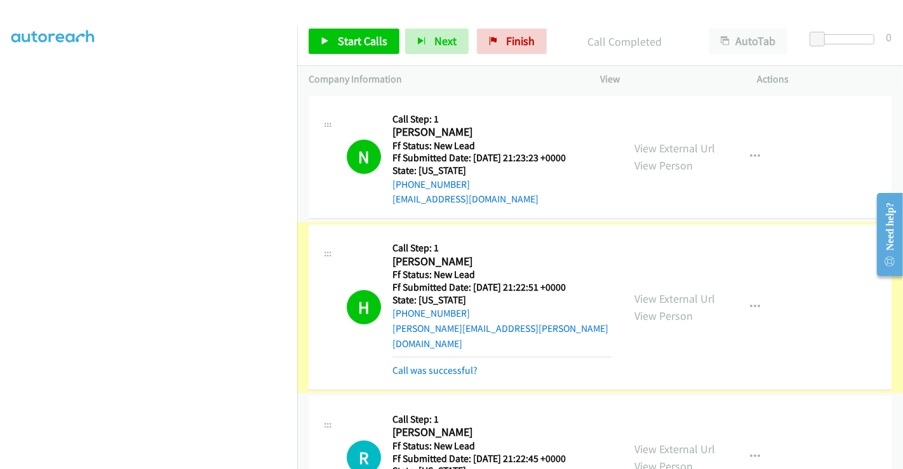
click at [451, 364] on link "Call was successful?" at bounding box center [434, 370] width 85 height 12
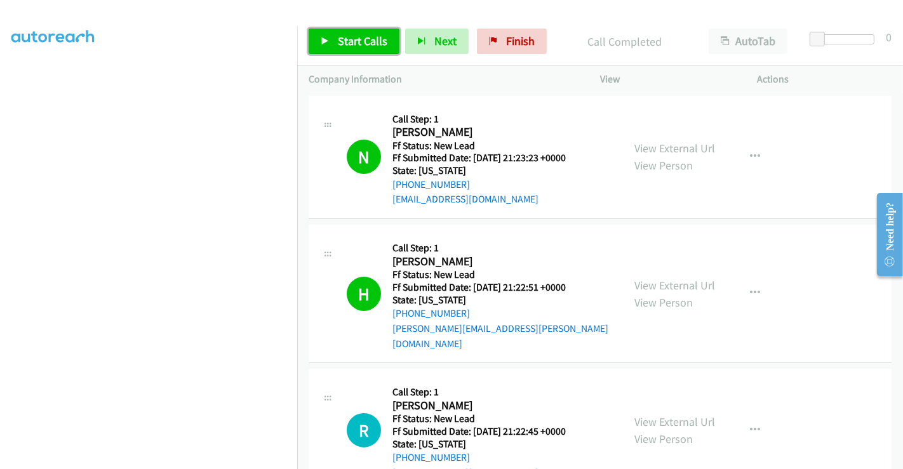
click at [373, 35] on span "Start Calls" at bounding box center [363, 41] width 50 height 15
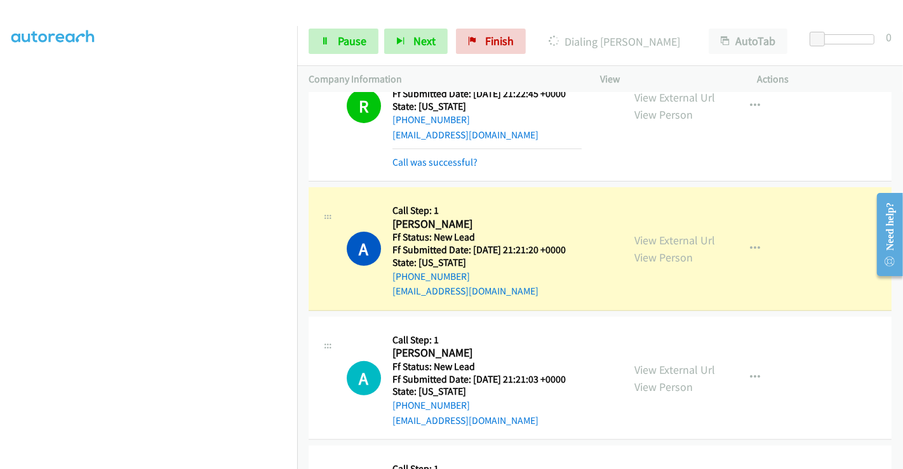
scroll to position [352, 0]
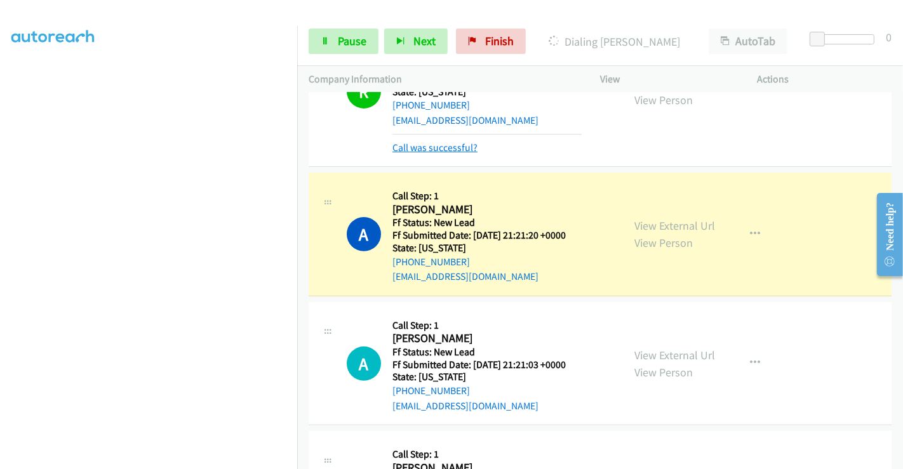
click at [441, 142] on link "Call was successful?" at bounding box center [434, 148] width 85 height 12
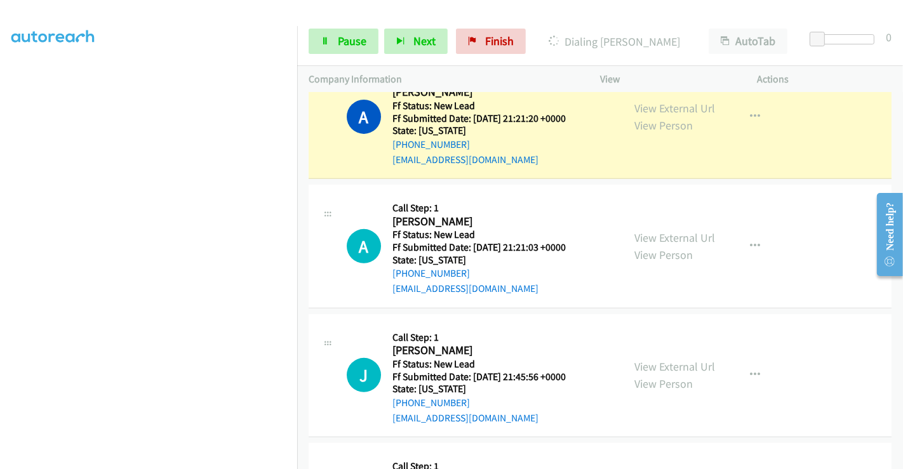
scroll to position [339, 0]
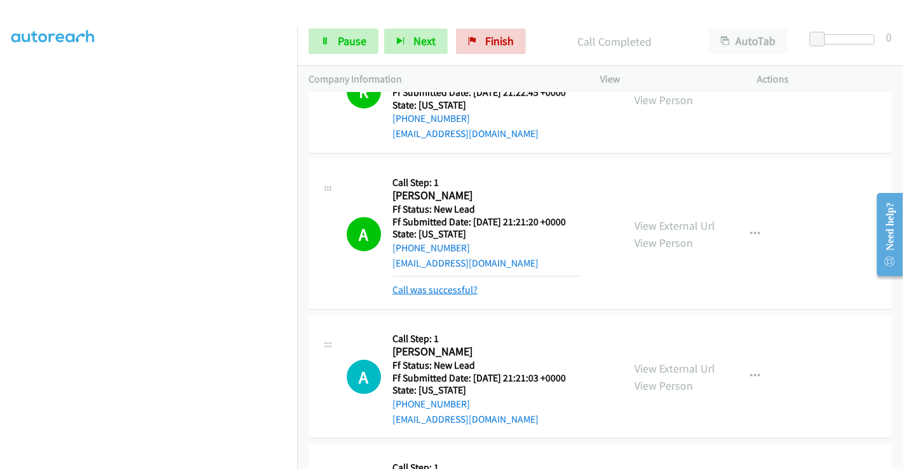
click at [437, 284] on link "Call was successful?" at bounding box center [434, 290] width 85 height 12
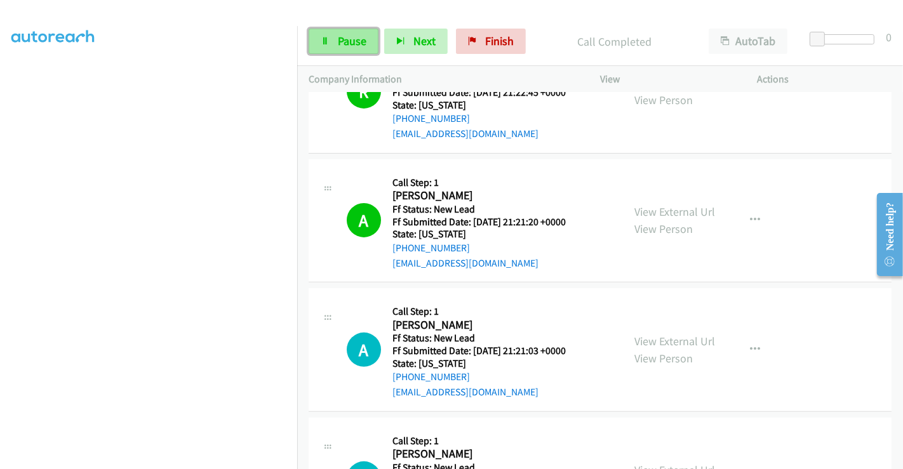
click at [349, 44] on span "Pause" at bounding box center [352, 41] width 29 height 15
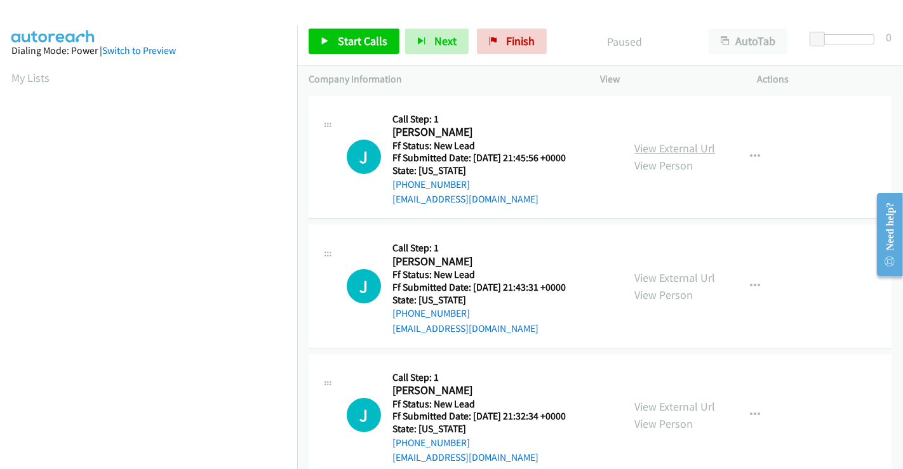
click at [674, 142] on link "View External Url" at bounding box center [674, 148] width 81 height 15
click at [669, 278] on link "View External Url" at bounding box center [674, 277] width 81 height 15
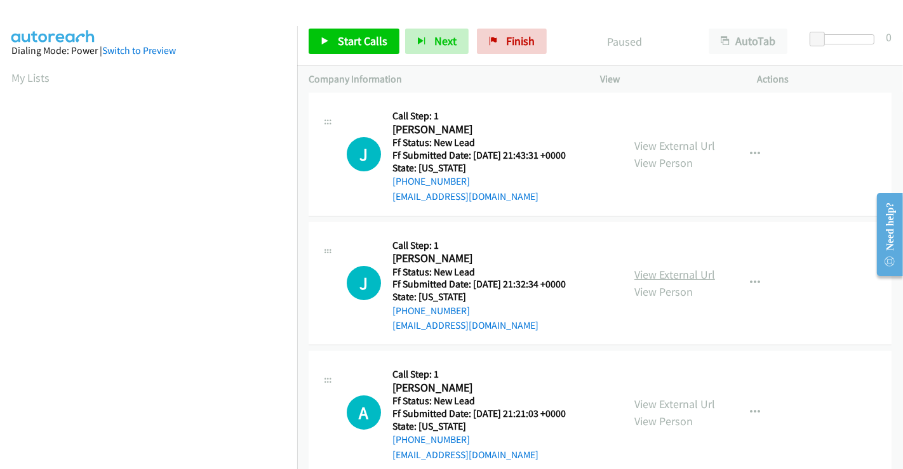
scroll to position [141, 0]
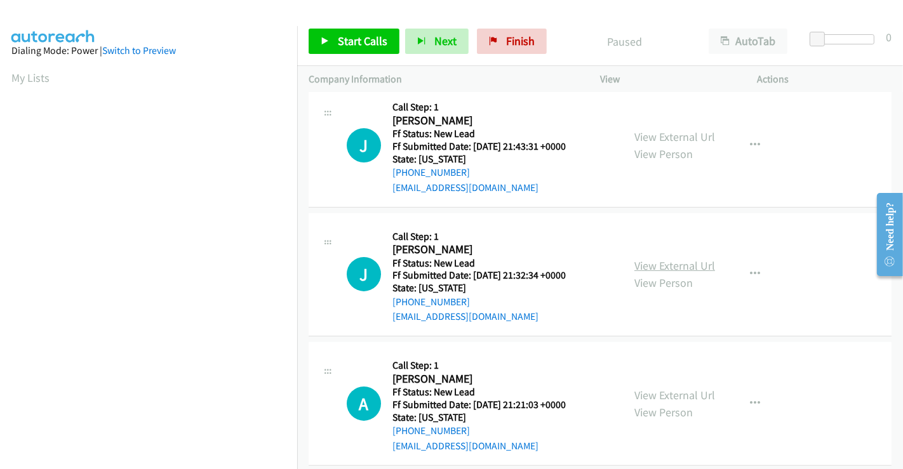
click at [659, 265] on link "View External Url" at bounding box center [674, 265] width 81 height 15
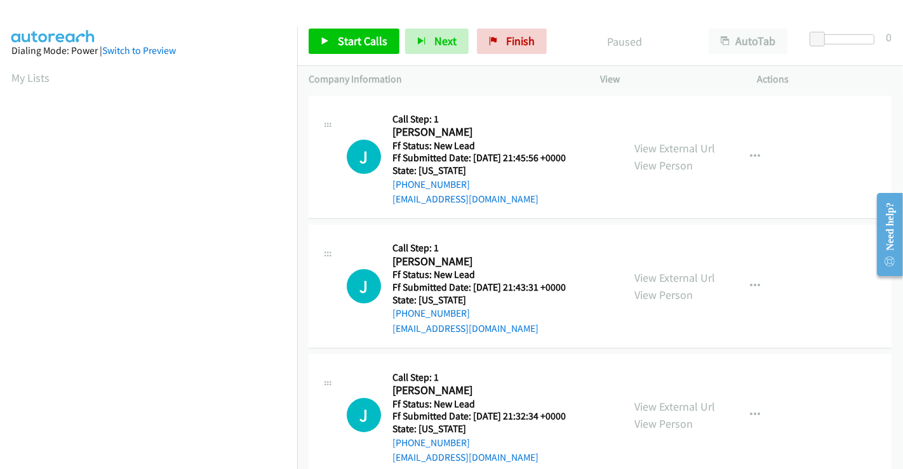
scroll to position [244, 0]
click at [363, 43] on span "Start Calls" at bounding box center [363, 41] width 50 height 15
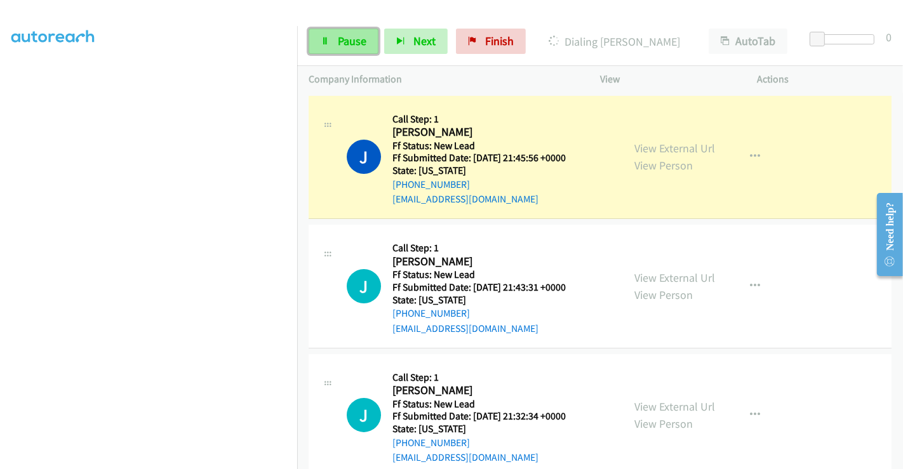
click at [351, 39] on span "Pause" at bounding box center [352, 41] width 29 height 15
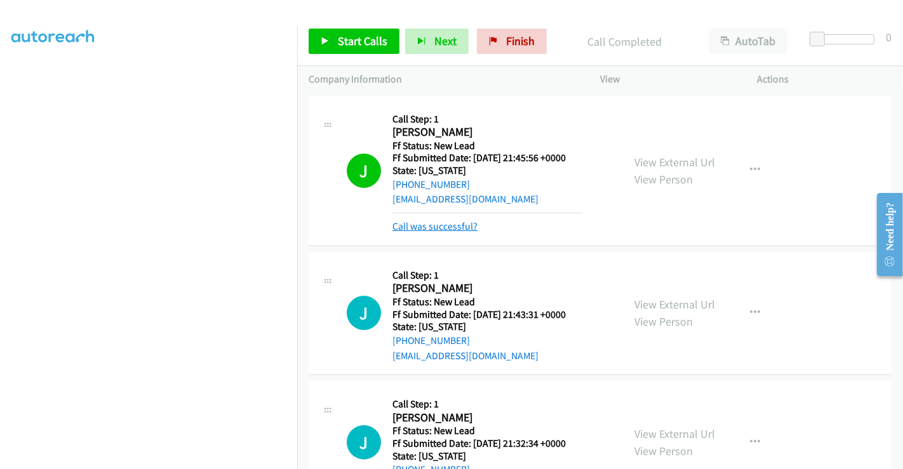
click at [426, 223] on link "Call was successful?" at bounding box center [434, 226] width 85 height 12
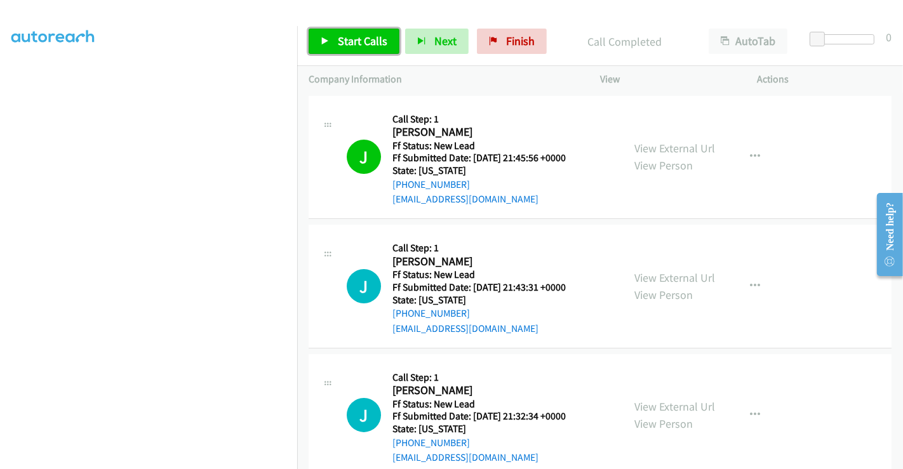
click at [332, 37] on link "Start Calls" at bounding box center [354, 41] width 91 height 25
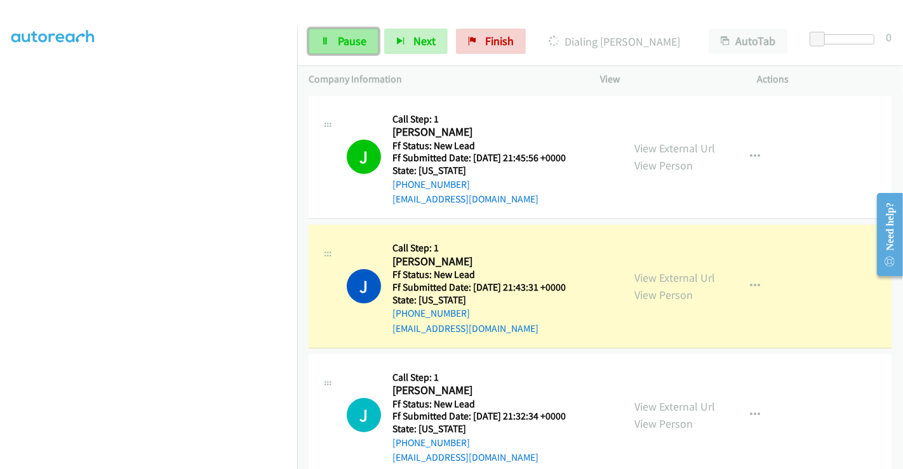
click at [345, 37] on span "Pause" at bounding box center [352, 41] width 29 height 15
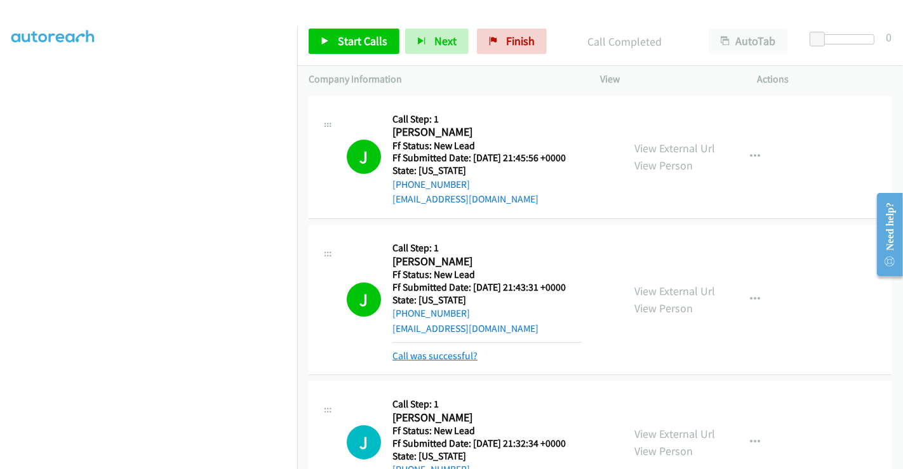
click at [451, 352] on link "Call was successful?" at bounding box center [434, 356] width 85 height 12
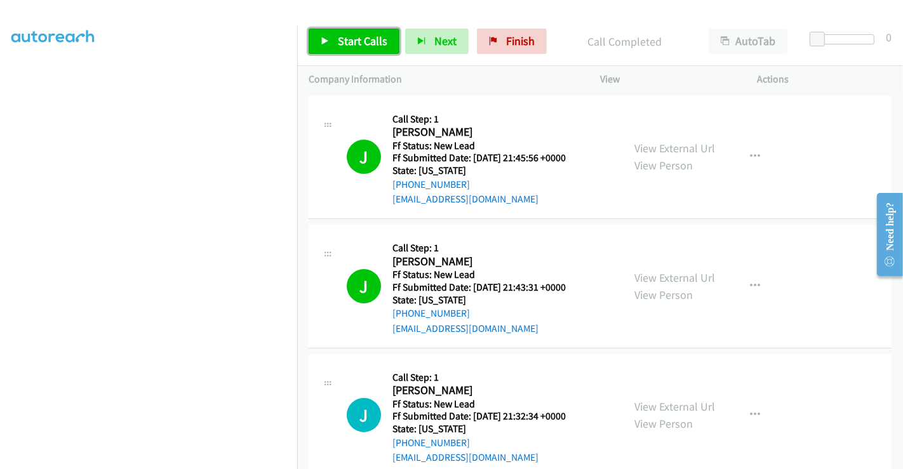
click at [359, 36] on span "Start Calls" at bounding box center [363, 41] width 50 height 15
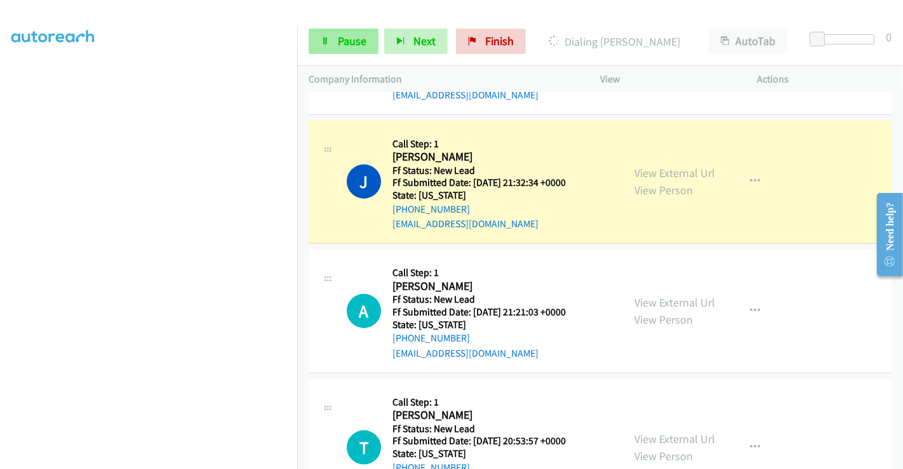
scroll to position [211, 0]
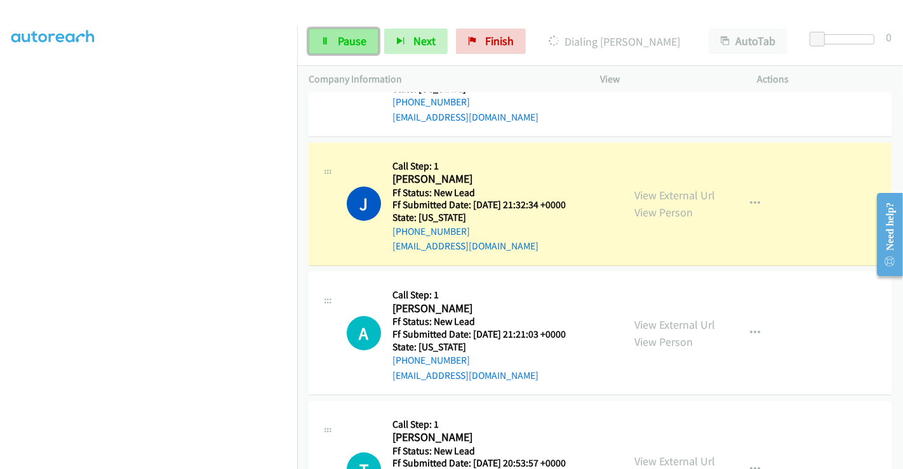
click at [349, 43] on span "Pause" at bounding box center [352, 41] width 29 height 15
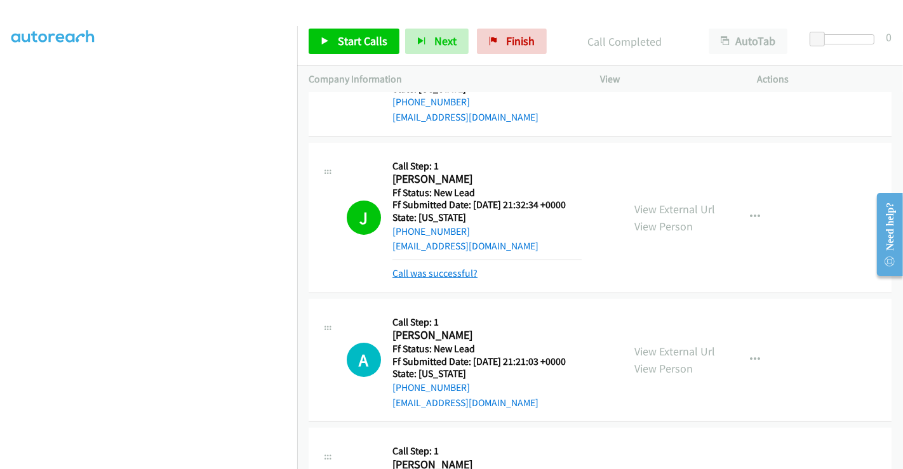
click at [448, 269] on link "Call was successful?" at bounding box center [434, 273] width 85 height 12
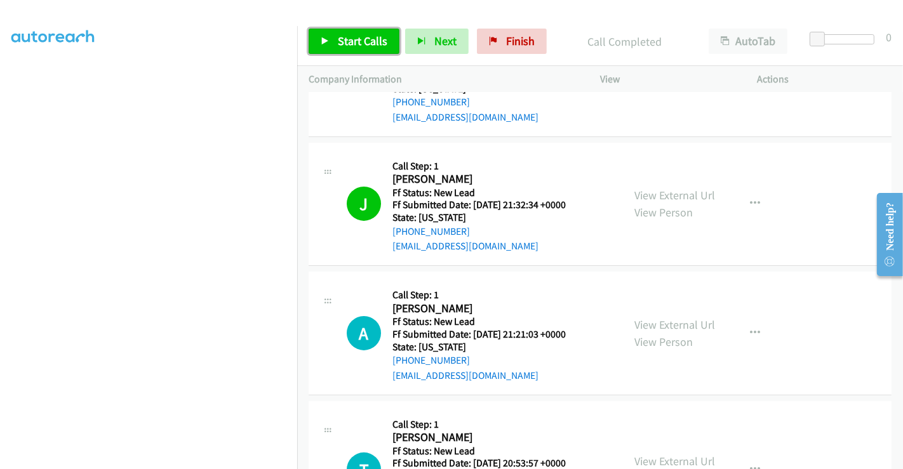
click at [369, 35] on span "Start Calls" at bounding box center [363, 41] width 50 height 15
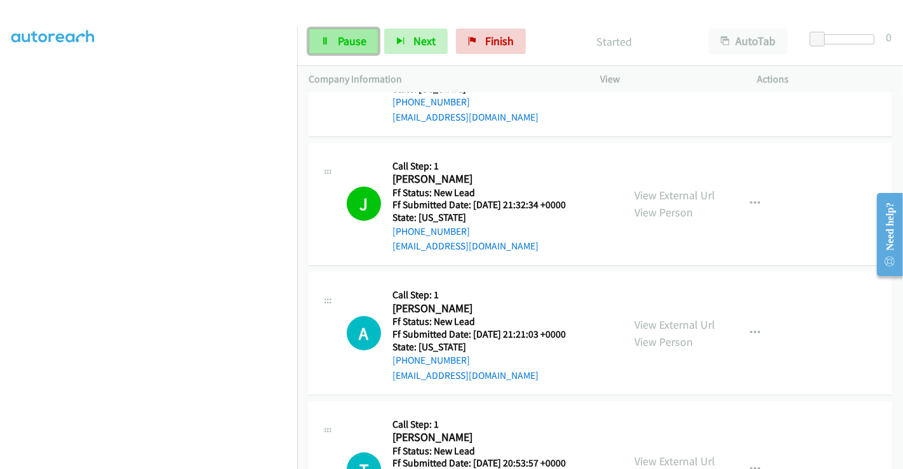
click at [343, 39] on span "Pause" at bounding box center [352, 41] width 29 height 15
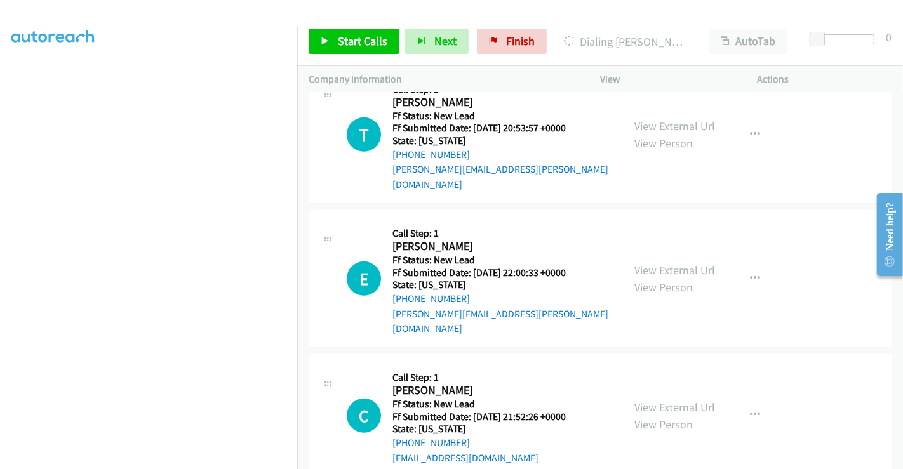
scroll to position [564, 0]
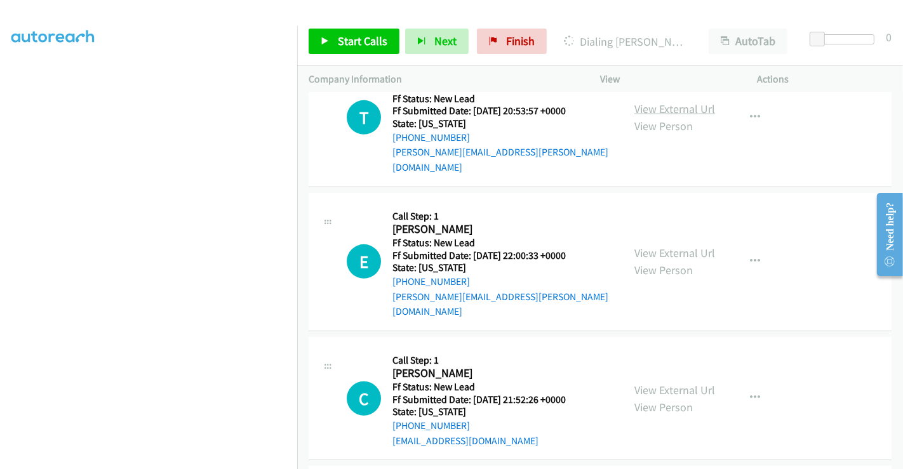
click at [667, 102] on link "View External Url" at bounding box center [674, 109] width 81 height 15
click at [671, 246] on link "View External Url" at bounding box center [674, 253] width 81 height 15
click at [663, 383] on link "View External Url" at bounding box center [674, 390] width 81 height 15
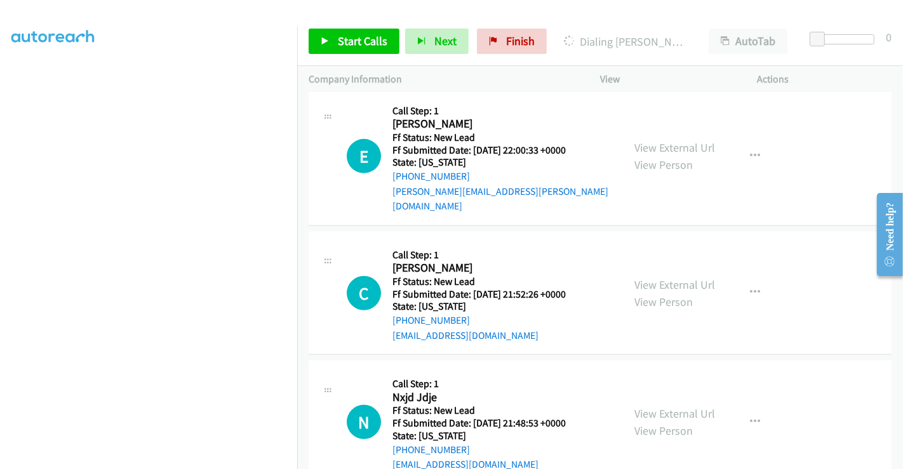
scroll to position [672, 0]
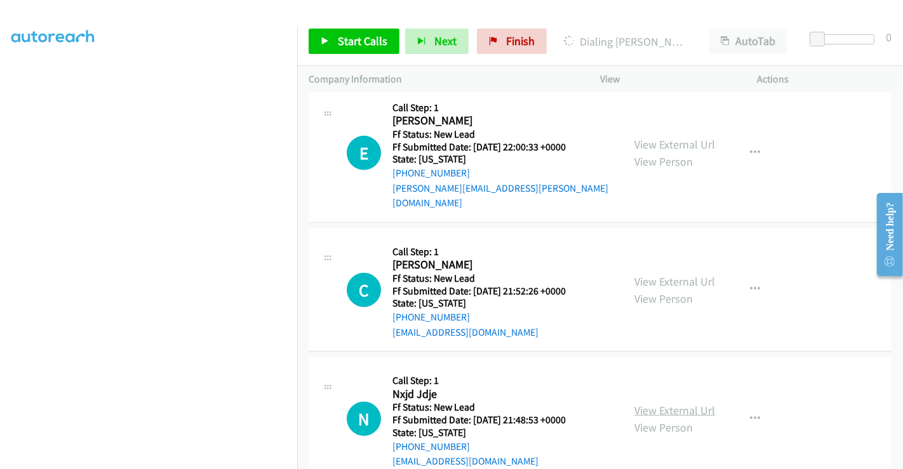
click at [661, 403] on link "View External Url" at bounding box center [674, 410] width 81 height 15
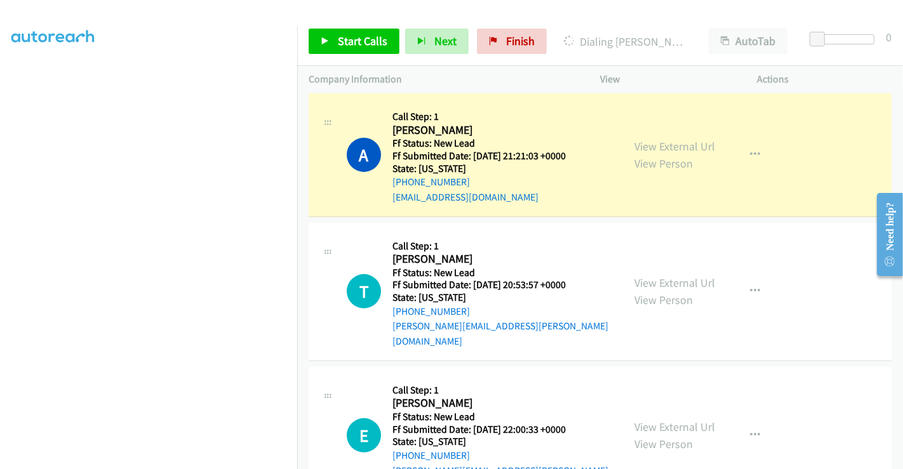
scroll to position [249, 0]
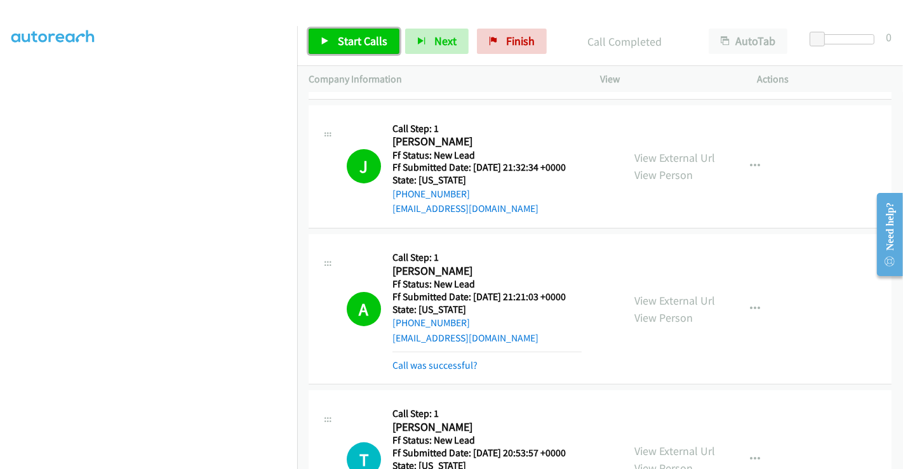
click at [356, 37] on span "Start Calls" at bounding box center [363, 41] width 50 height 15
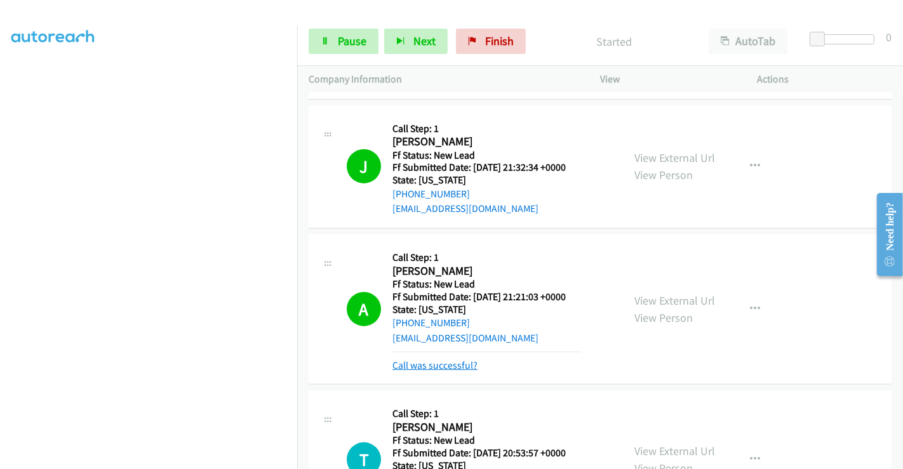
click at [433, 365] on link "Call was successful?" at bounding box center [434, 365] width 85 height 12
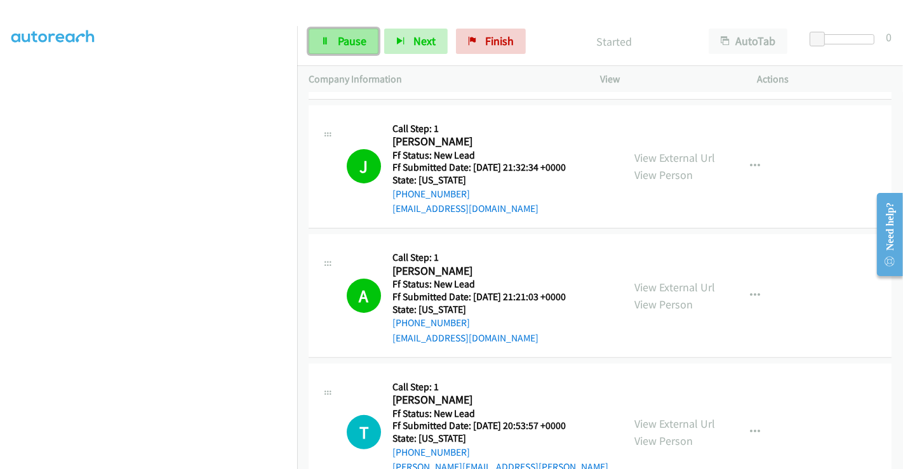
click at [343, 42] on span "Pause" at bounding box center [352, 41] width 29 height 15
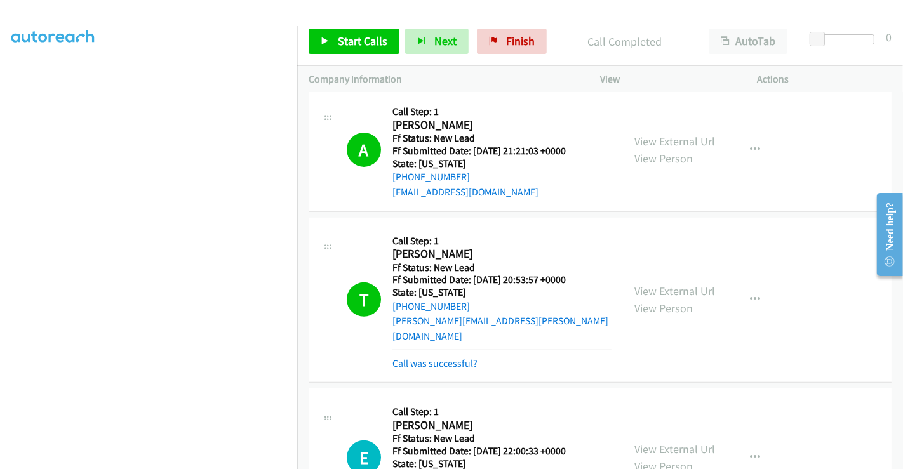
scroll to position [531, 0]
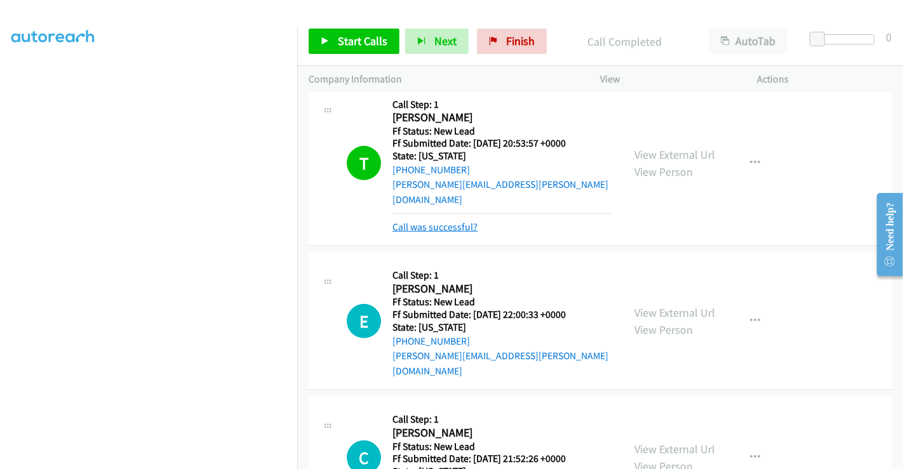
click at [441, 221] on link "Call was successful?" at bounding box center [434, 227] width 85 height 12
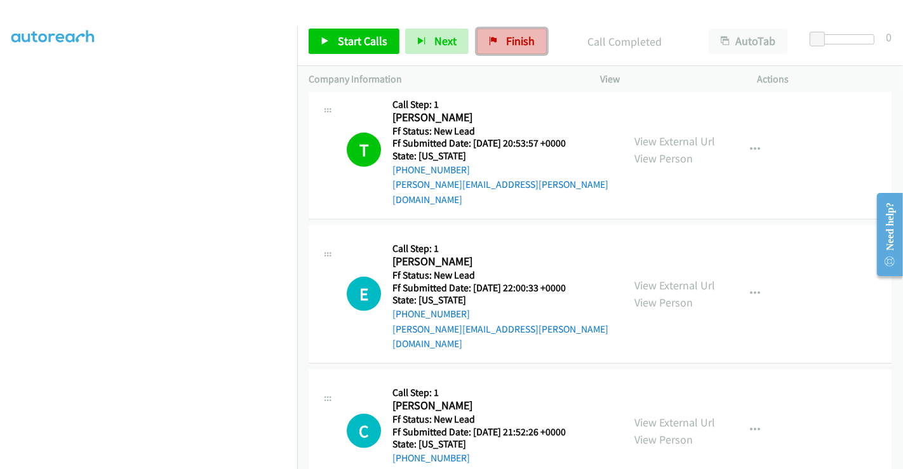
click at [514, 37] on span "Finish" at bounding box center [520, 41] width 29 height 15
